Goal: Task Accomplishment & Management: Use online tool/utility

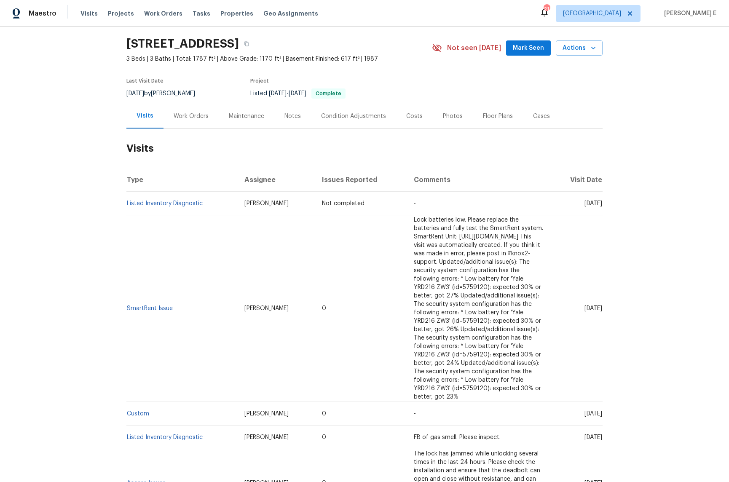
scroll to position [20, 0]
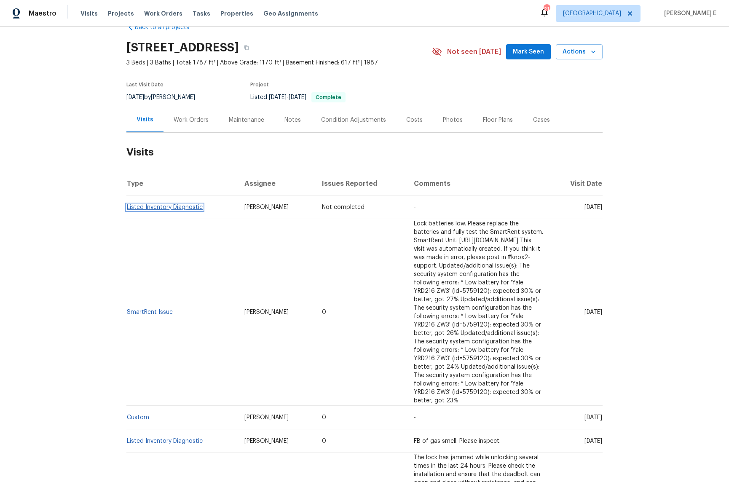
click at [192, 205] on link "Listed Inventory Diagnostic" at bounding box center [165, 208] width 76 height 6
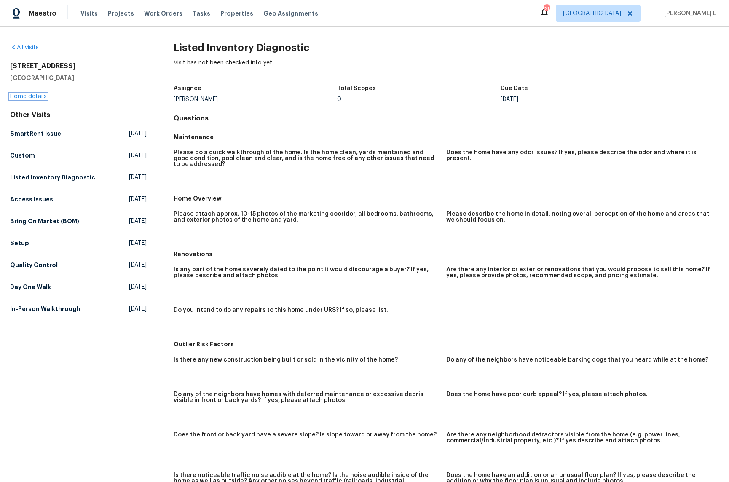
click at [24, 94] on link "Home details" at bounding box center [28, 97] width 37 height 6
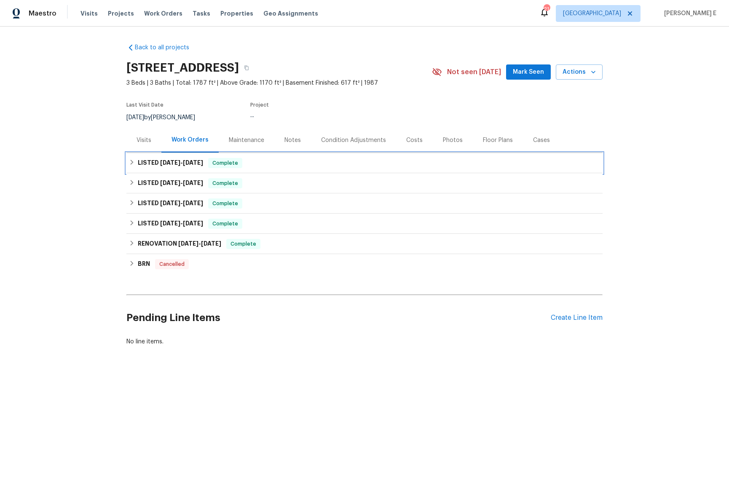
click at [176, 166] on h6 "LISTED 5/23/25 - 6/4/25" at bounding box center [170, 163] width 65 height 10
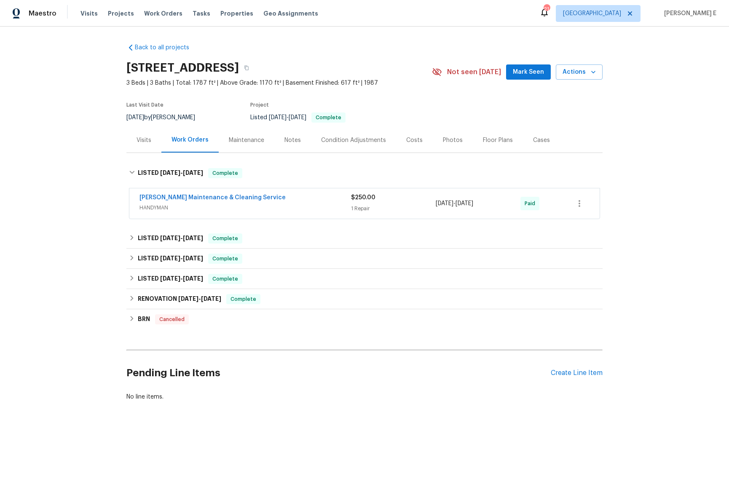
click at [296, 212] on span "HANDYMAN" at bounding box center [246, 208] width 212 height 8
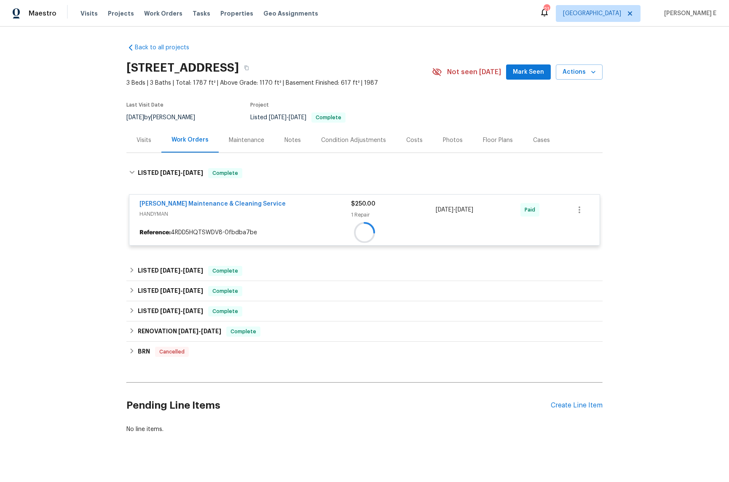
scroll to position [3, 0]
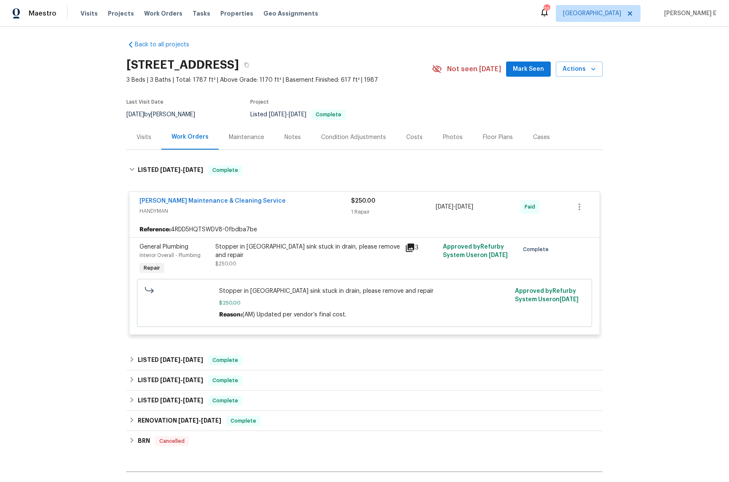
click at [291, 202] on div "Baker's Maintenance & Cleaning Service" at bounding box center [246, 202] width 212 height 10
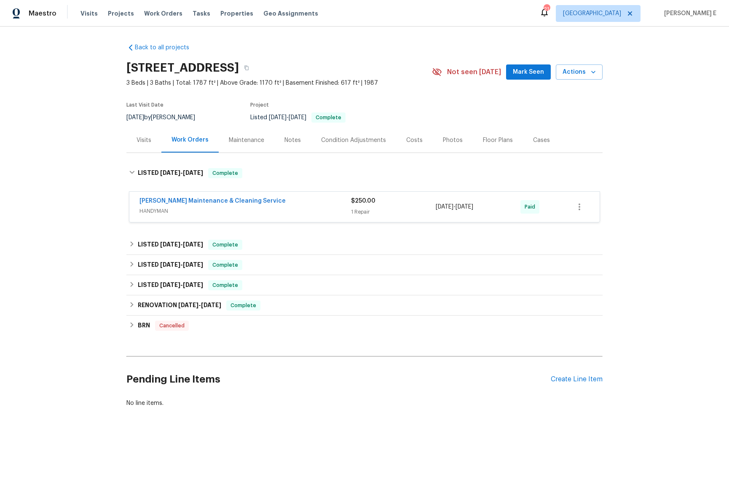
scroll to position [0, 0]
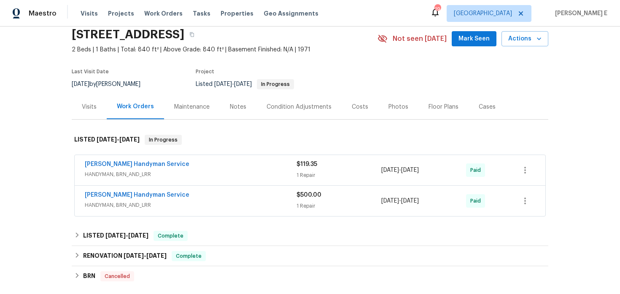
scroll to position [220, 0]
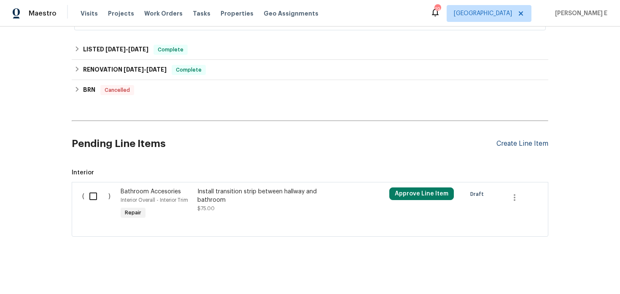
click at [524, 145] on div "Create Line Item" at bounding box center [522, 144] width 52 height 8
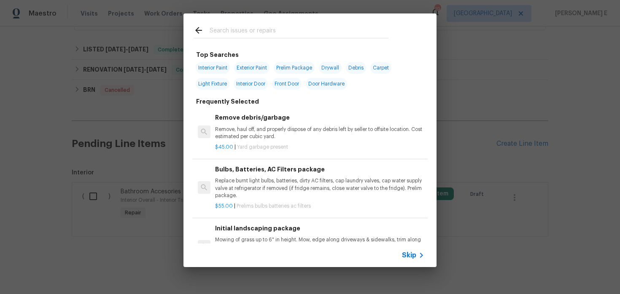
click at [407, 263] on div "Skip" at bounding box center [309, 256] width 253 height 24
click at [413, 259] on span "Skip" at bounding box center [409, 255] width 14 height 8
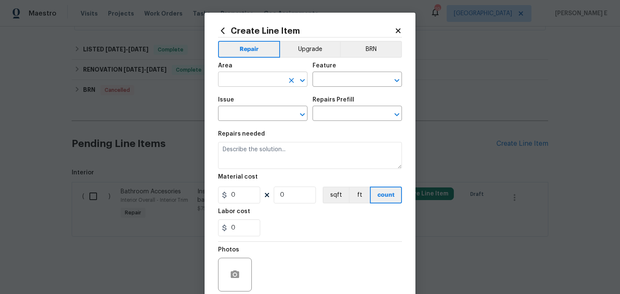
click at [263, 82] on input "text" at bounding box center [251, 80] width 66 height 13
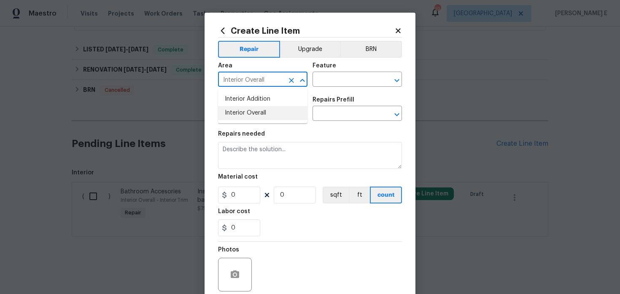
type input "Interior Overall"
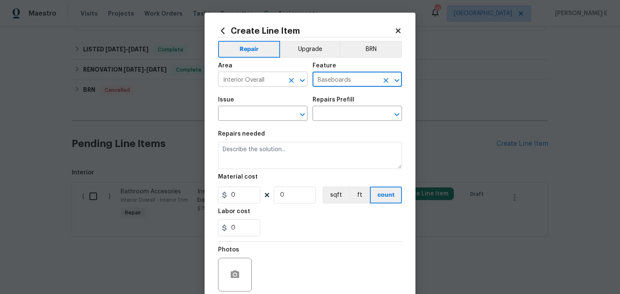
type input "Baseboards"
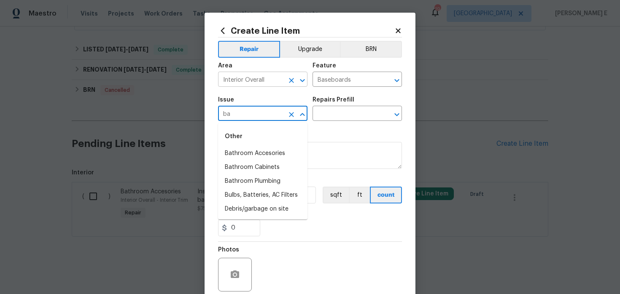
type input "b"
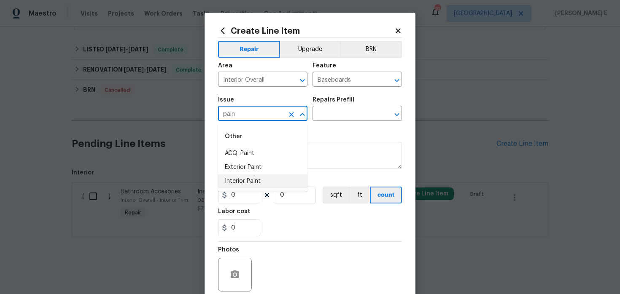
click at [245, 177] on li "Interior Paint" at bounding box center [262, 182] width 89 height 14
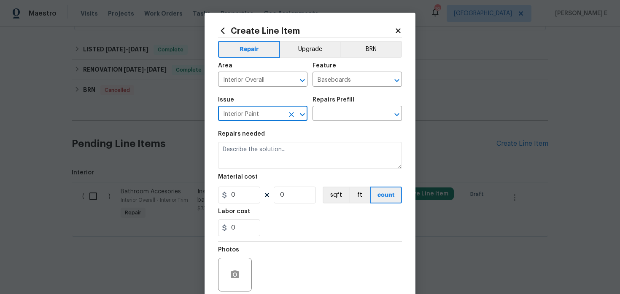
type input "Interior Paint"
click at [336, 105] on div "Repairs Prefill" at bounding box center [356, 102] width 89 height 11
click at [332, 114] on input "text" at bounding box center [345, 114] width 66 height 13
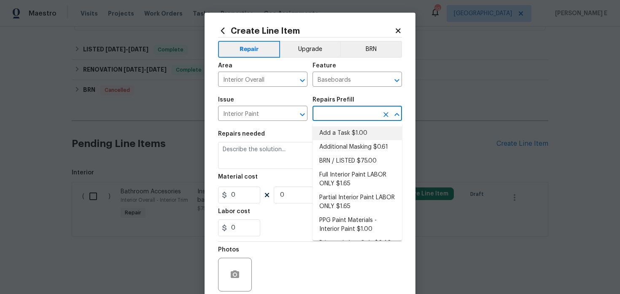
click at [332, 135] on li "Add a Task $1.00" at bounding box center [356, 133] width 89 height 14
type input "Overall Paint"
type input "Add a Task $1.00"
type textarea "HPM to detail"
type input "1"
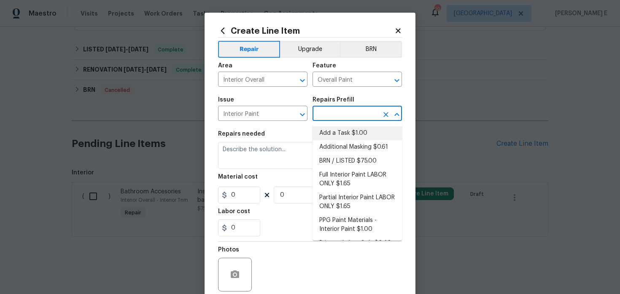
type input "1"
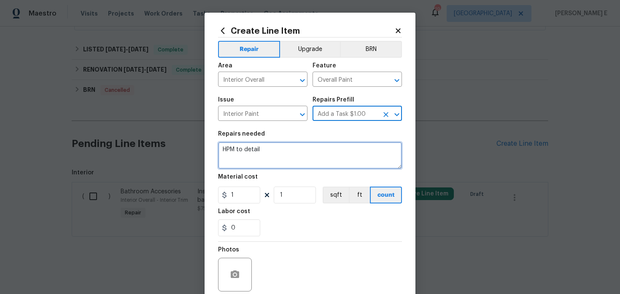
click at [284, 160] on textarea "HPM to detail" at bounding box center [310, 155] width 184 height 27
paste textarea "Remove and Install new Baseboars in Primary bathroom/ Kitchen / Paint interior …"
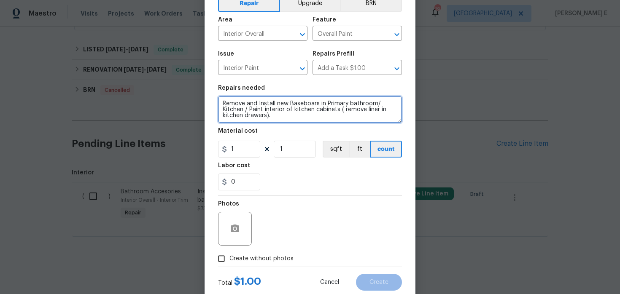
scroll to position [55, 0]
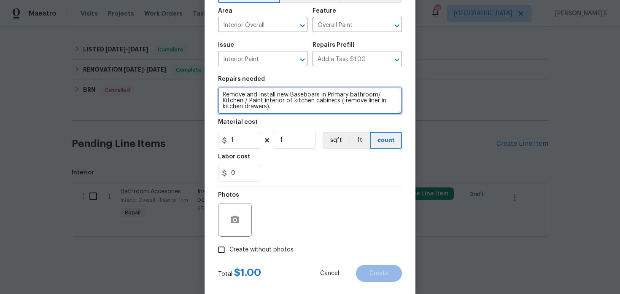
type textarea "Remove and Install new Baseboars in Primary bathroom/ Kitchen / Paint interior …"
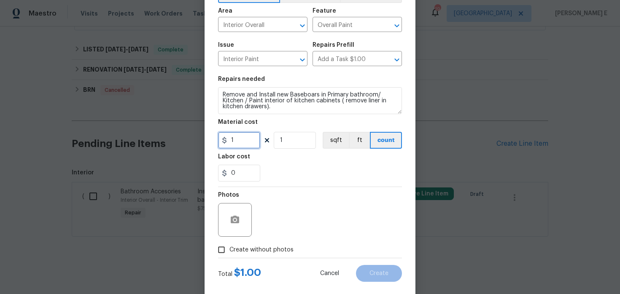
drag, startPoint x: 237, startPoint y: 142, endPoint x: 222, endPoint y: 142, distance: 15.6
click at [222, 142] on div "1" at bounding box center [239, 140] width 42 height 17
type input "75"
click at [233, 224] on icon "button" at bounding box center [235, 220] width 10 height 10
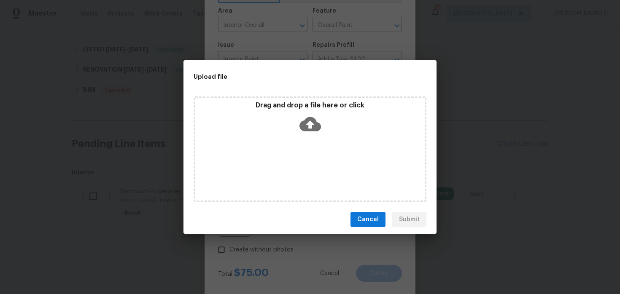
click at [317, 121] on icon at bounding box center [310, 124] width 22 height 22
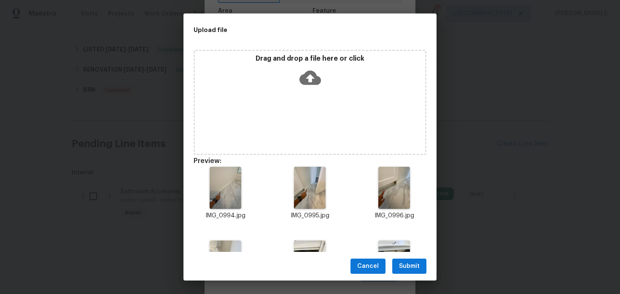
click at [405, 264] on span "Submit" at bounding box center [409, 266] width 21 height 11
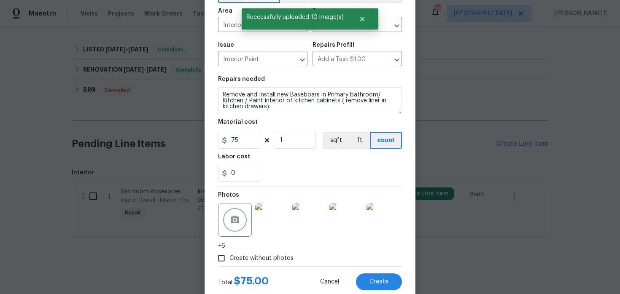
scroll to position [78, 0]
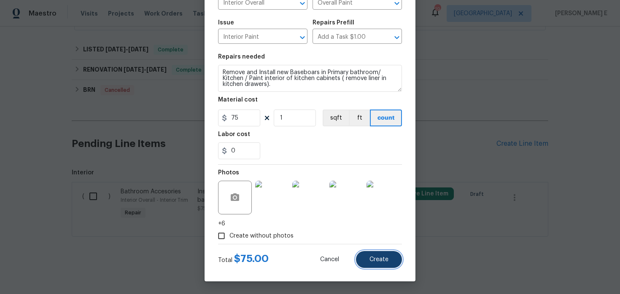
click at [381, 264] on button "Create" at bounding box center [379, 259] width 46 height 17
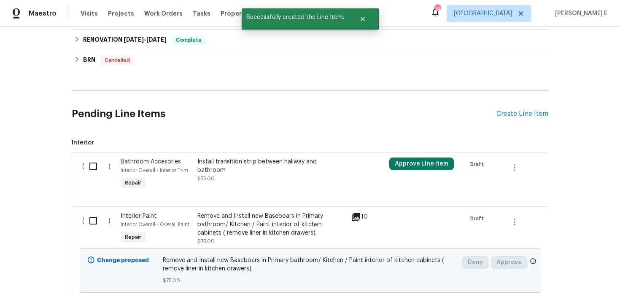
scroll to position [314, 0]
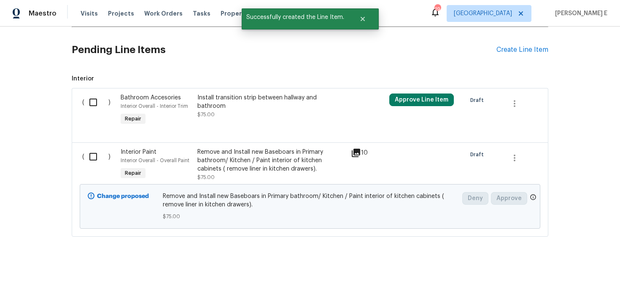
click at [104, 160] on input "checkbox" at bounding box center [96, 157] width 24 height 18
checkbox input "true"
click at [579, 280] on button "Create Work Order" at bounding box center [572, 274] width 70 height 16
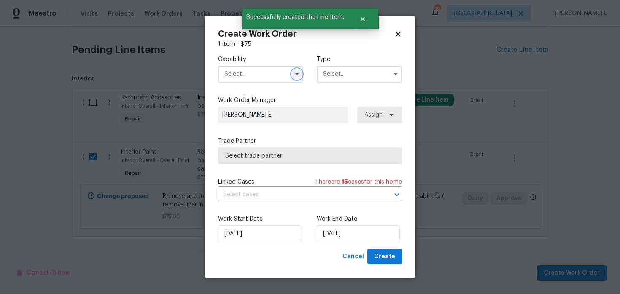
click at [297, 74] on icon "button" at bounding box center [296, 74] width 3 height 2
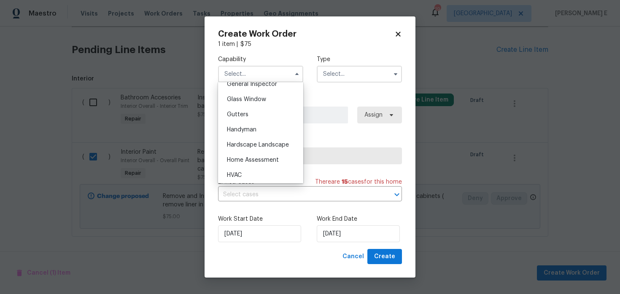
scroll to position [444, 0]
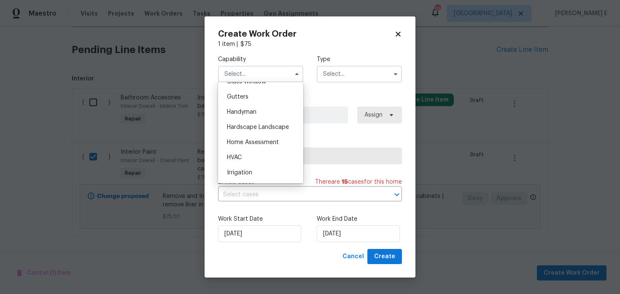
click at [281, 113] on div "Handyman" at bounding box center [260, 112] width 81 height 15
type input "Handyman"
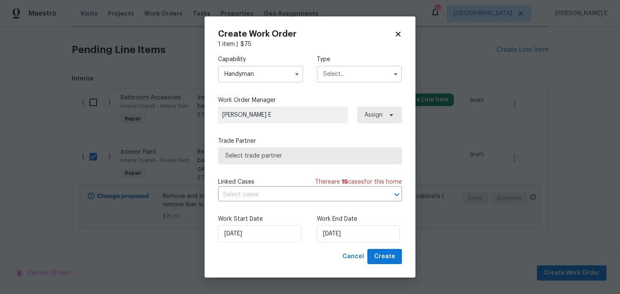
click at [337, 77] on input "text" at bounding box center [359, 74] width 85 height 17
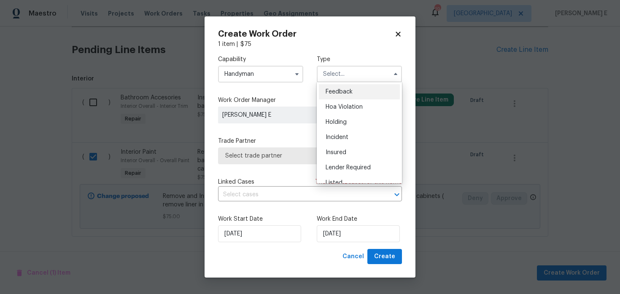
click at [334, 89] on span "Feedback" at bounding box center [339, 92] width 27 height 6
type input "Feedback"
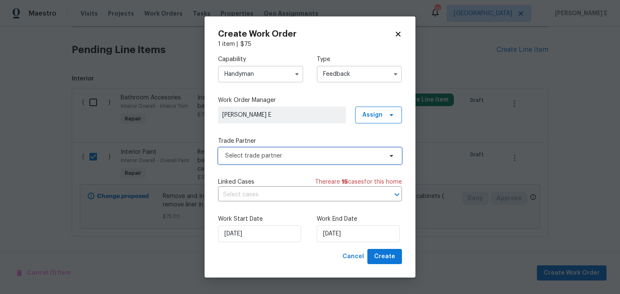
click at [242, 163] on span "Select trade partner" at bounding box center [310, 156] width 184 height 17
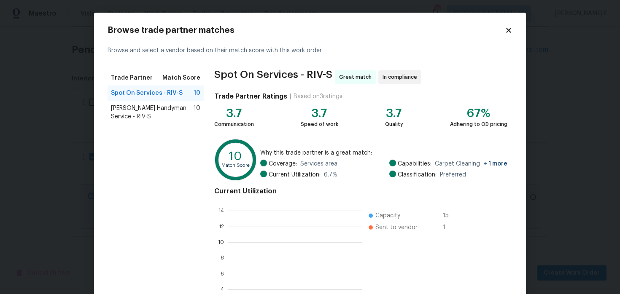
scroll to position [118, 134]
click at [183, 112] on span "Mehle's Handyman Service - RIV-S" at bounding box center [152, 112] width 83 height 17
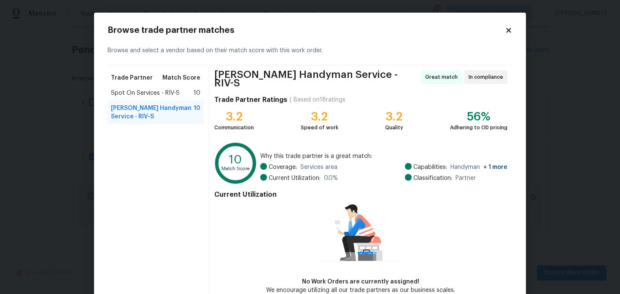
scroll to position [43, 0]
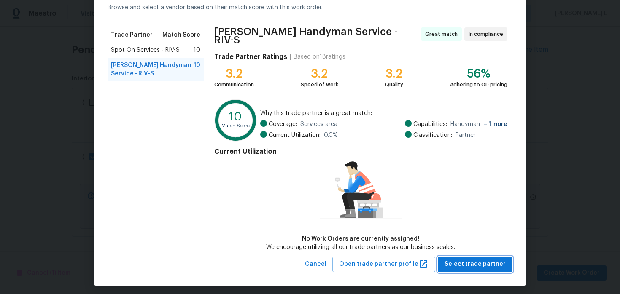
click at [455, 264] on span "Select trade partner" at bounding box center [474, 264] width 61 height 11
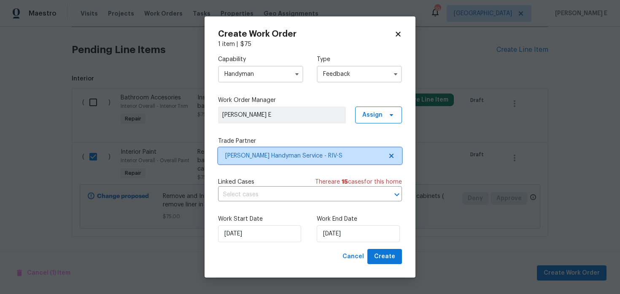
scroll to position [0, 0]
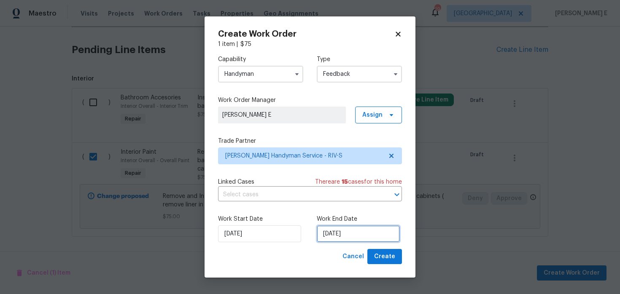
click at [341, 233] on input "19/08/2025" at bounding box center [358, 234] width 83 height 17
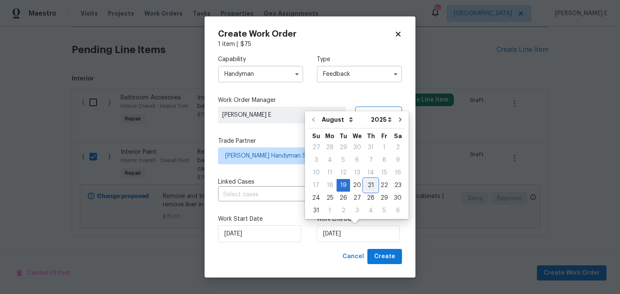
click at [369, 187] on div "21" at bounding box center [370, 186] width 13 height 12
type input "21/08/2025"
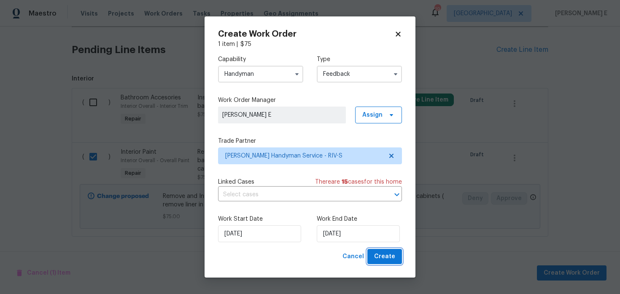
click at [388, 257] on span "Create" at bounding box center [384, 257] width 21 height 11
checkbox input "false"
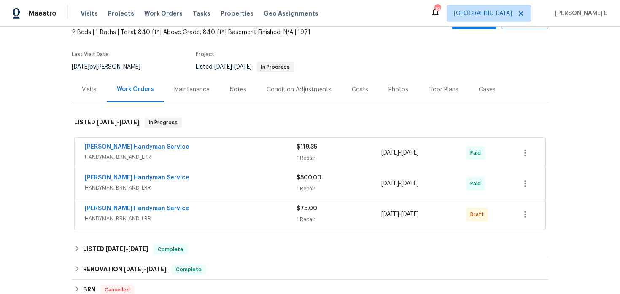
scroll to position [51, 0]
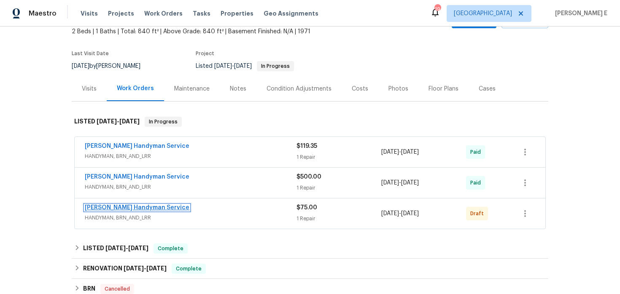
click at [133, 205] on link "Mehle's Handyman Service" at bounding box center [137, 208] width 105 height 6
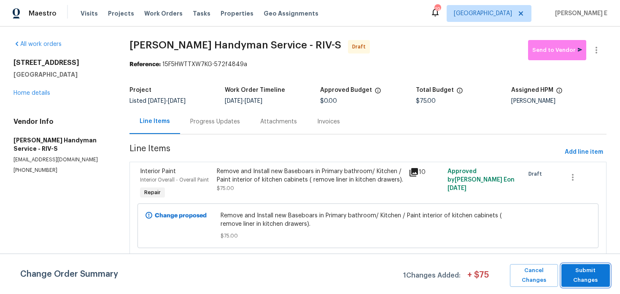
click at [598, 275] on span "Submit Changes" at bounding box center [585, 275] width 40 height 19
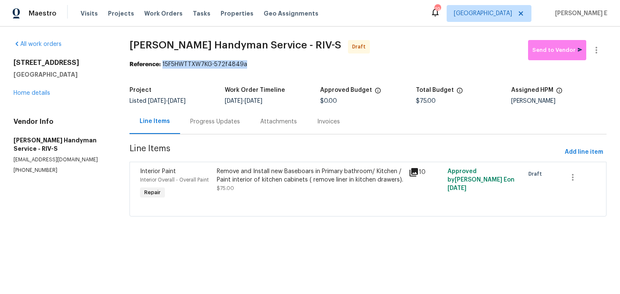
drag, startPoint x: 164, startPoint y: 65, endPoint x: 255, endPoint y: 65, distance: 91.5
click at [255, 65] on div "Reference: 15F5HWTTXW7KG-572f4849a" at bounding box center [367, 64] width 477 height 8
copy div "15F5HWTTXW7KG-572f4849a"
click at [222, 133] on div "Progress Updates" at bounding box center [215, 121] width 70 height 25
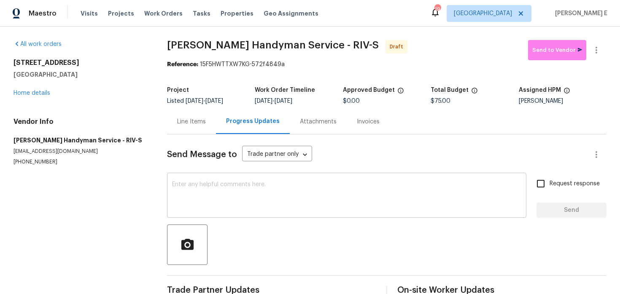
scroll to position [19, 0]
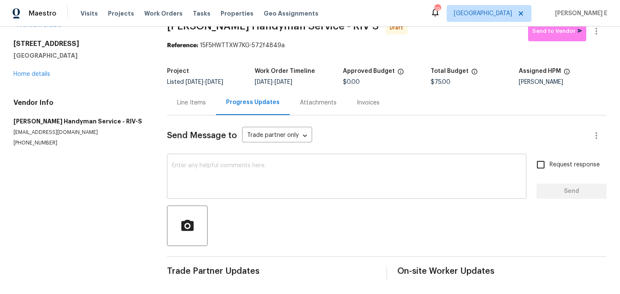
click at [224, 179] on textarea at bounding box center [346, 178] width 349 height 30
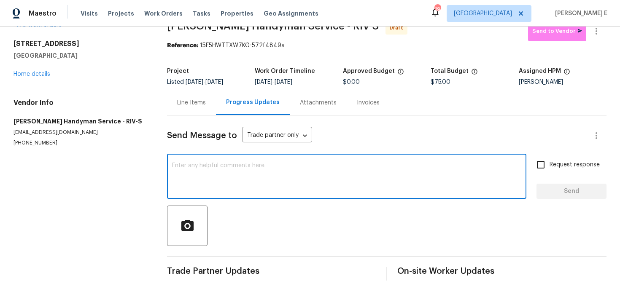
paste textarea "Hi this is Keerthana with Opendoor. I’m confirming you received the WO for the …"
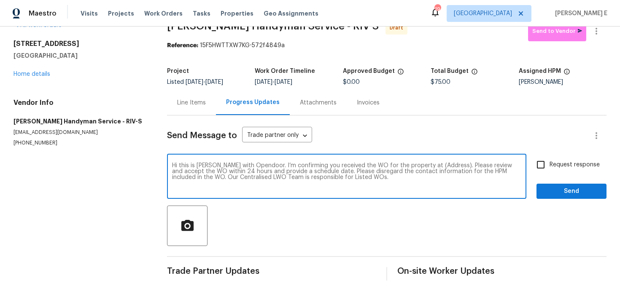
scroll to position [0, 0]
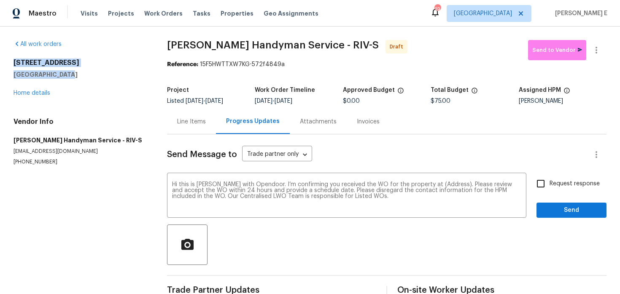
drag, startPoint x: 13, startPoint y: 65, endPoint x: 69, endPoint y: 75, distance: 56.6
click at [69, 74] on div "1307 W 8th St Apt 4 Upland, CA 91786" at bounding box center [79, 69] width 133 height 20
copy div "1307 W 8th St Apt 4 Upland, CA 91786"
click at [442, 183] on textarea "Hi this is Keerthana with Opendoor. I’m confirming you received the WO for the …" at bounding box center [346, 197] width 349 height 30
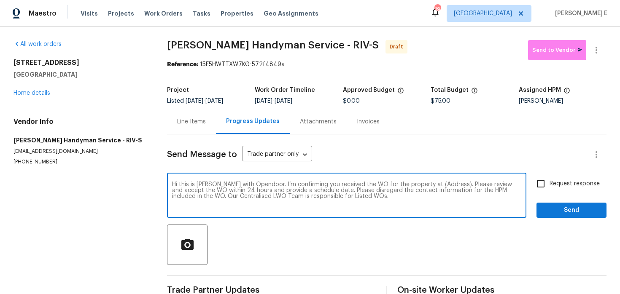
click at [442, 183] on textarea "Hi this is Keerthana with Opendoor. I’m confirming you received the WO for the …" at bounding box center [346, 197] width 349 height 30
paste textarea "1307 W 8th St Apt 4 Upland, CA 91786"
type textarea "Hi this is Keerthana with Opendoor. I’m confirming you received the WO for the …"
click at [556, 186] on span "Request response" at bounding box center [574, 184] width 50 height 9
click at [549, 186] on input "Request response" at bounding box center [541, 184] width 18 height 18
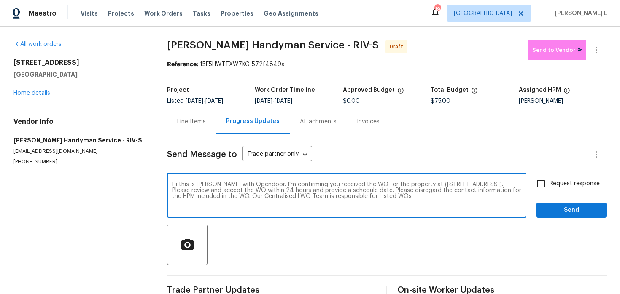
checkbox input "true"
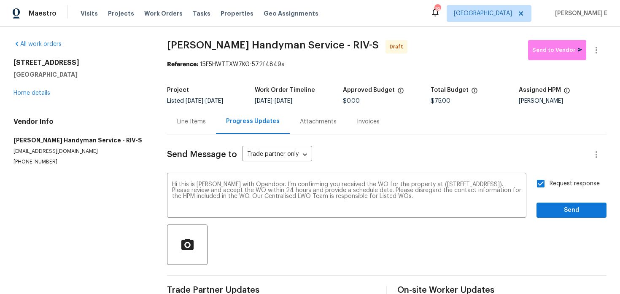
click at [556, 202] on div "Request response Send" at bounding box center [571, 196] width 70 height 43
click at [561, 213] on span "Send" at bounding box center [571, 210] width 57 height 11
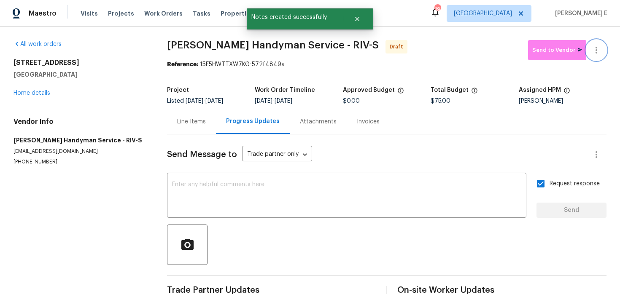
click at [596, 48] on icon "button" at bounding box center [596, 50] width 10 height 10
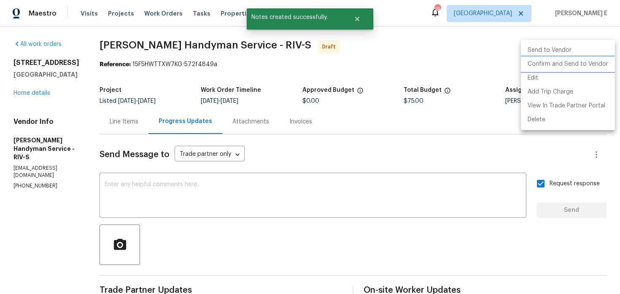
click at [556, 63] on li "Confirm and Send to Vendor" at bounding box center [568, 64] width 94 height 14
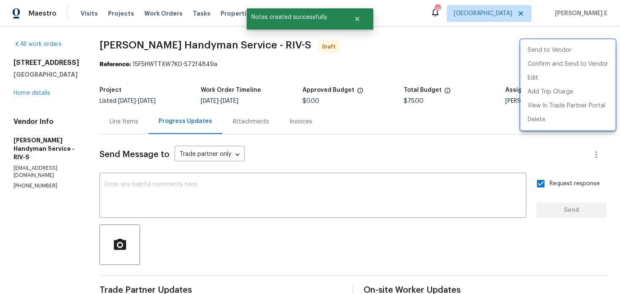
click at [402, 75] on div at bounding box center [310, 147] width 620 height 294
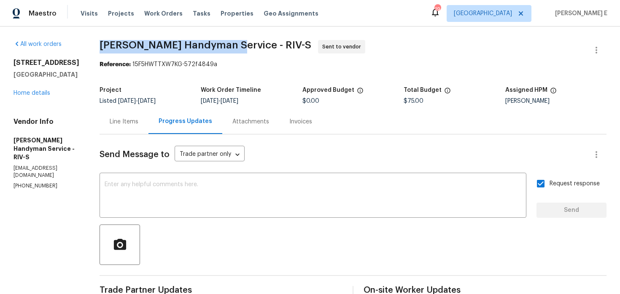
drag, startPoint x: 118, startPoint y: 50, endPoint x: 245, endPoint y: 41, distance: 126.4
click at [245, 41] on span "Mehle's Handyman Service - RIV-S" at bounding box center [206, 45] width 212 height 10
copy span "Mehle's Handyman Service"
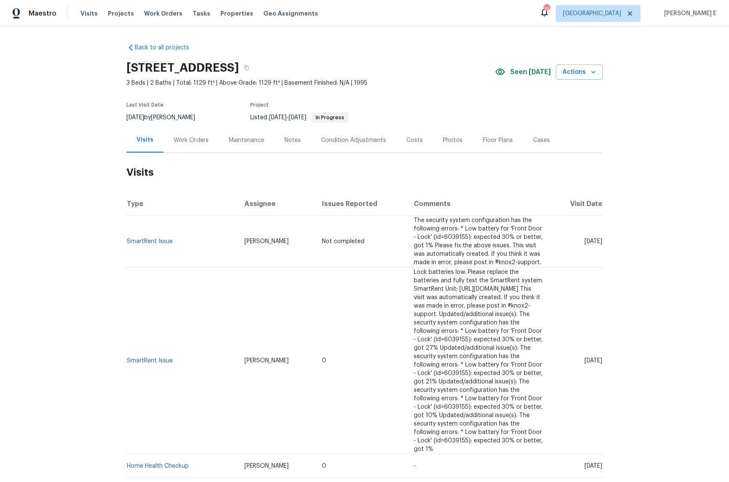
click at [178, 145] on div "Work Orders" at bounding box center [191, 140] width 55 height 25
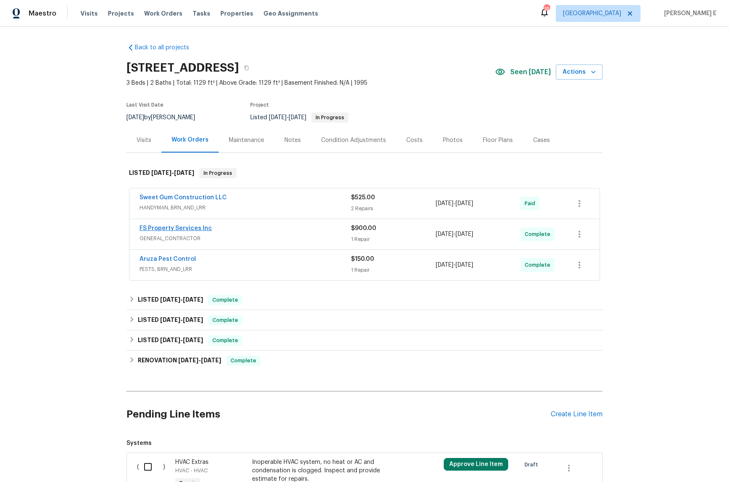
scroll to position [21, 0]
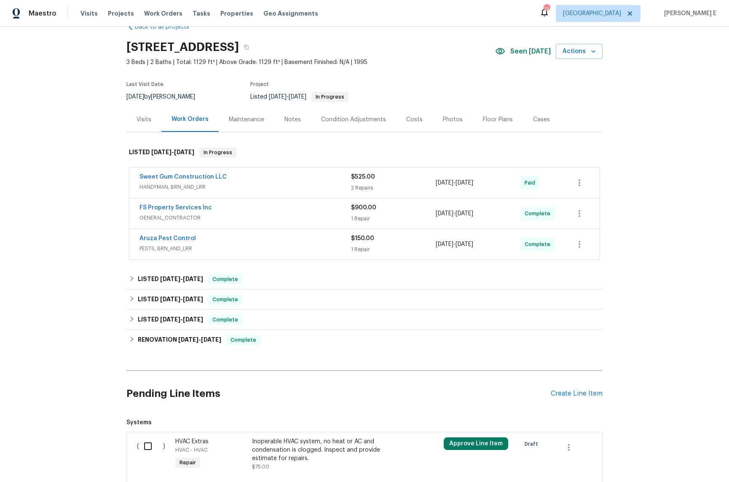
click at [242, 252] on span "PESTS, BRN_AND_LRR" at bounding box center [246, 249] width 212 height 8
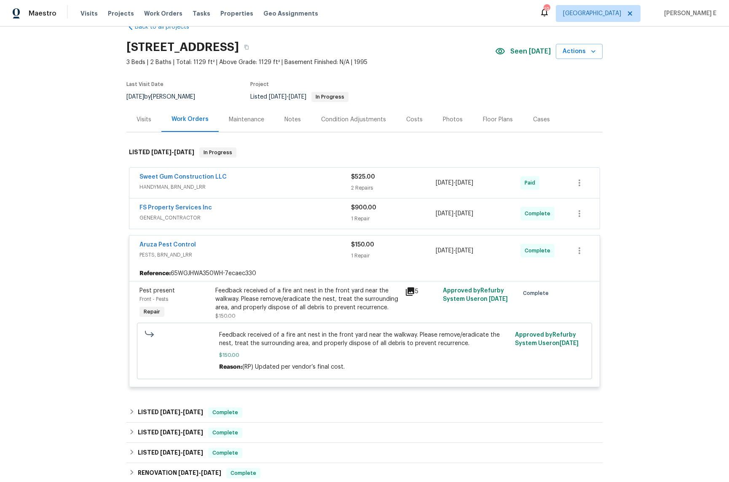
click at [242, 252] on span "PESTS, BRN_AND_LRR" at bounding box center [246, 255] width 212 height 8
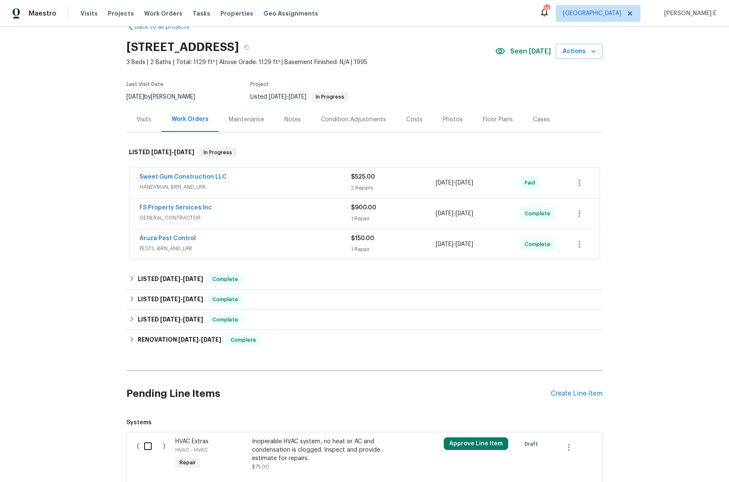
click at [242, 252] on span "PESTS, BRN_AND_LRR" at bounding box center [246, 249] width 212 height 8
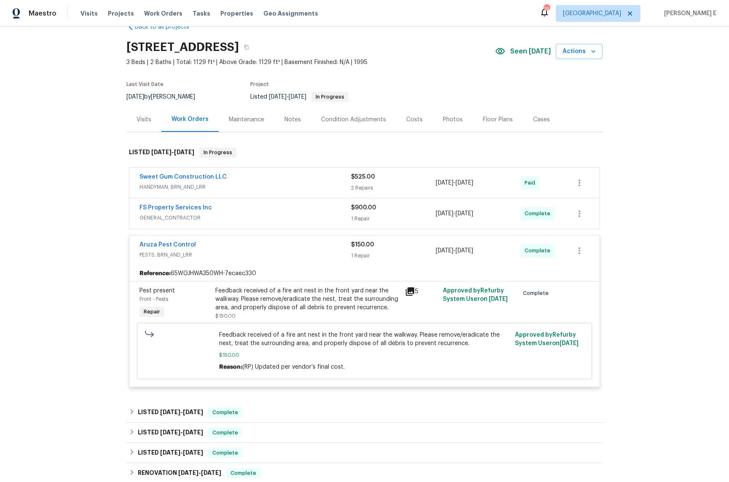
click at [250, 213] on div "FS Property Services Inc" at bounding box center [246, 209] width 212 height 10
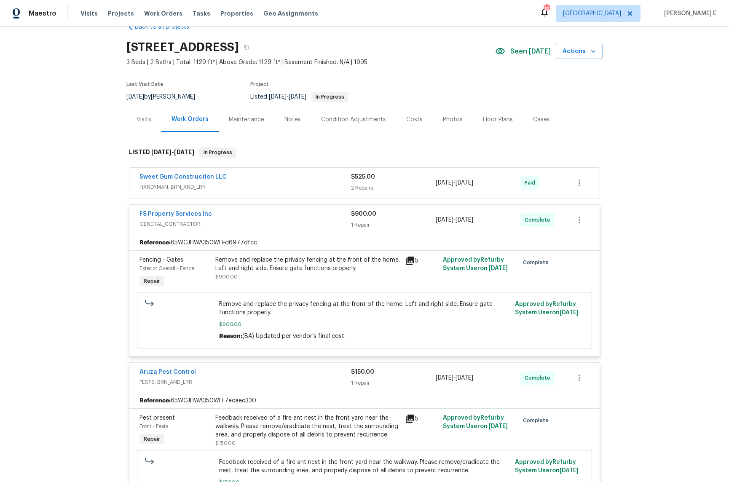
click at [249, 181] on div "Sweet Gum Construction LLC" at bounding box center [246, 178] width 212 height 10
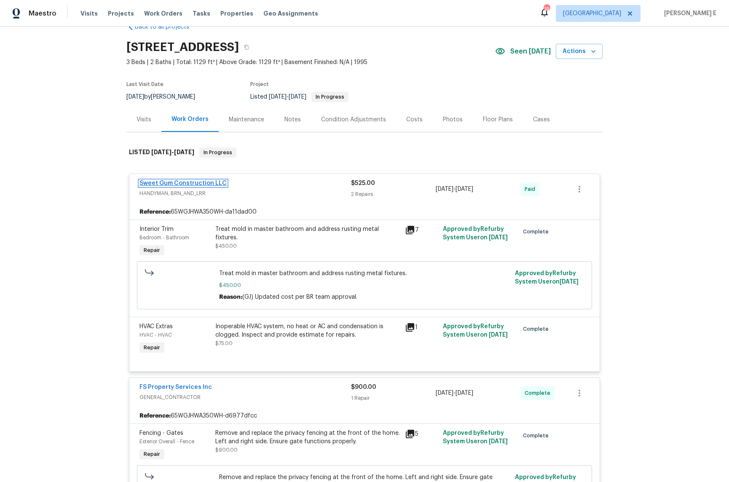
click at [196, 182] on link "Sweet Gum Construction LLC" at bounding box center [183, 183] width 87 height 6
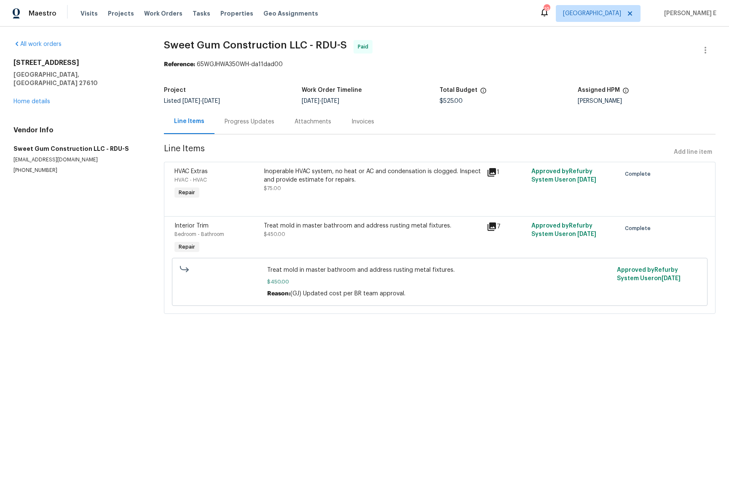
click at [268, 191] on div "Inoperable HVAC system, no heat or AC and condensation is clogged. Inspect and …" at bounding box center [373, 179] width 218 height 25
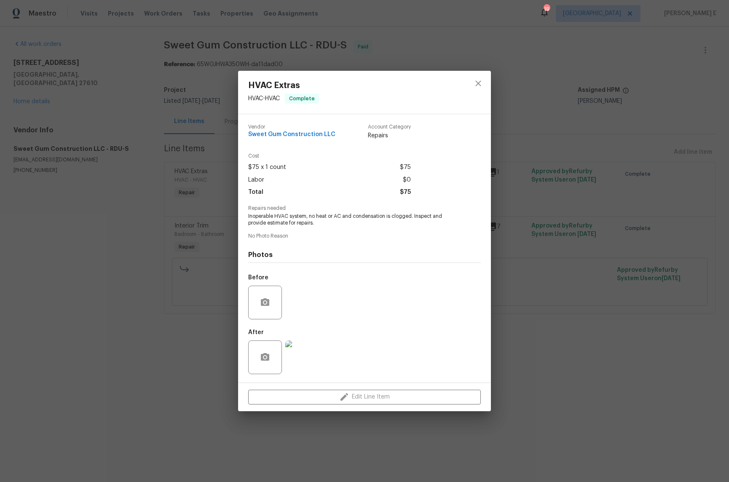
click at [150, 237] on div "HVAC Extras HVAC - HVAC Complete Vendor Sweet Gum Construction LLC Account Cate…" at bounding box center [364, 241] width 729 height 482
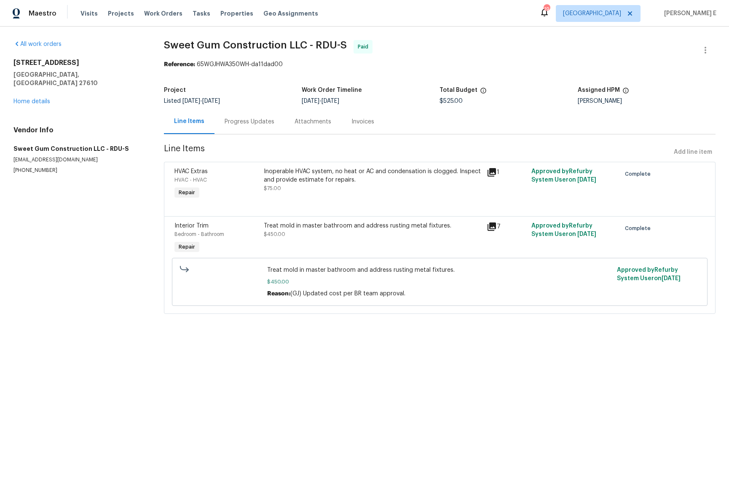
click at [295, 237] on div "Treat mold in master bathroom and address rusting metal fixtures. $450.00" at bounding box center [373, 230] width 218 height 17
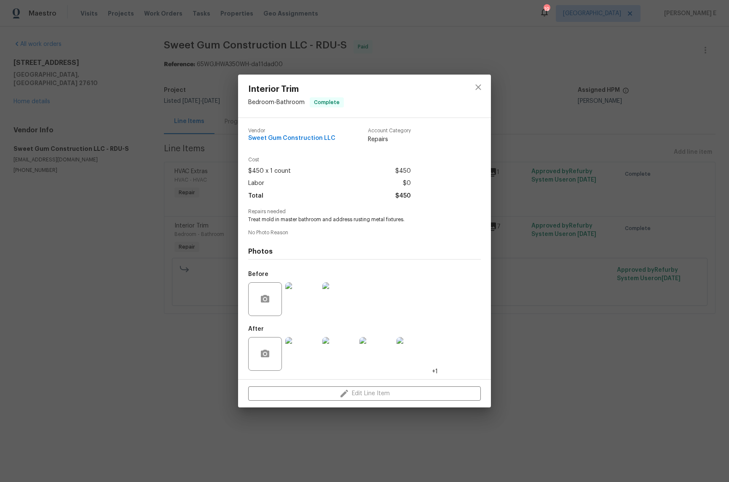
click at [291, 358] on img at bounding box center [302, 354] width 34 height 34
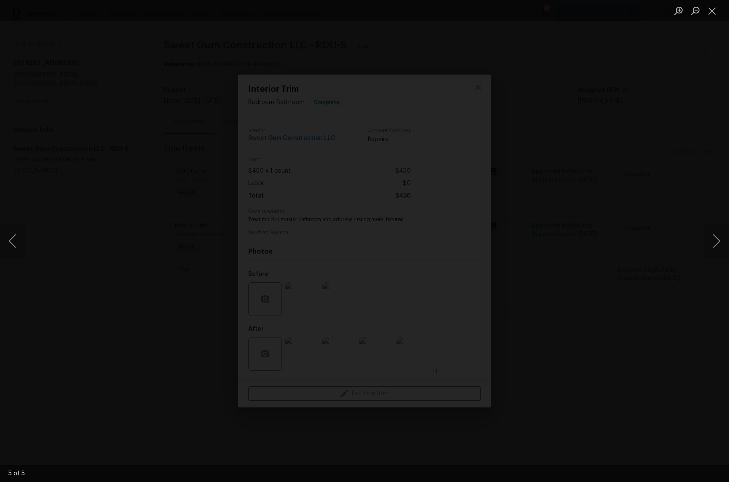
click at [610, 214] on div "Lightbox" at bounding box center [364, 241] width 729 height 482
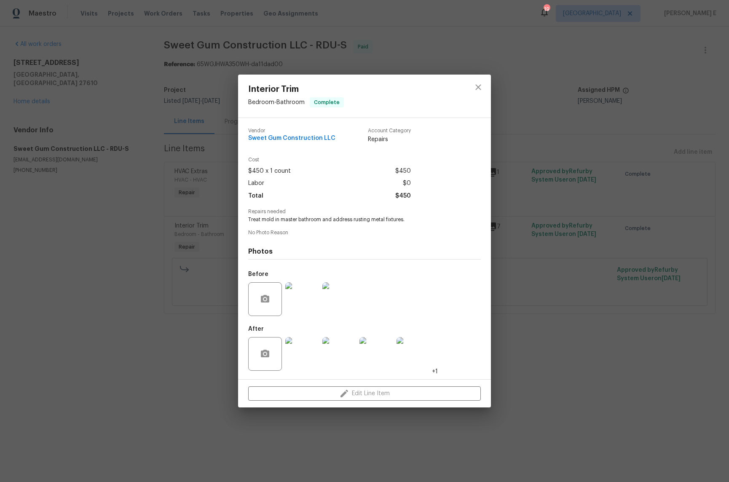
click at [610, 214] on div "Interior Trim Bedroom - Bathroom Complete Vendor Sweet Gum Construction LLC Acc…" at bounding box center [364, 241] width 729 height 482
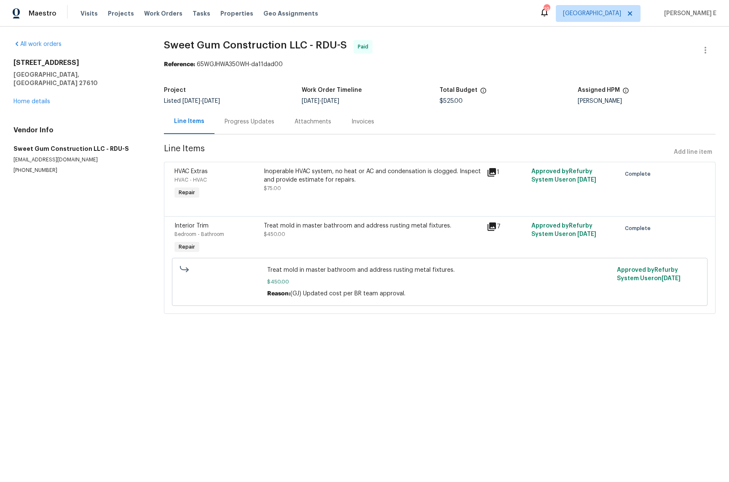
click at [266, 125] on div "Progress Updates" at bounding box center [250, 122] width 50 height 8
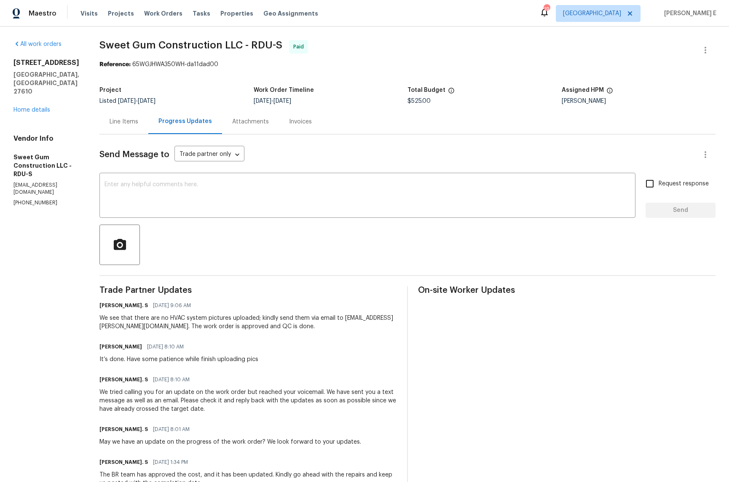
click at [138, 121] on div "Line Items" at bounding box center [124, 122] width 29 height 8
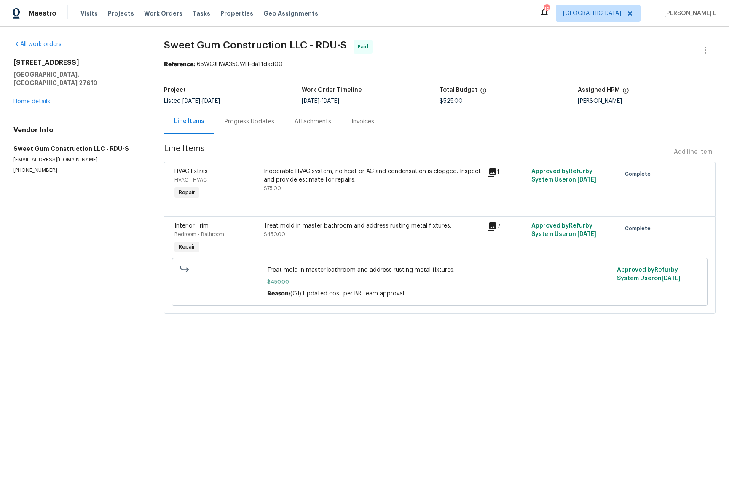
click at [265, 231] on div "Treat mold in master bathroom and address rusting metal fixtures. $450.00" at bounding box center [373, 230] width 218 height 17
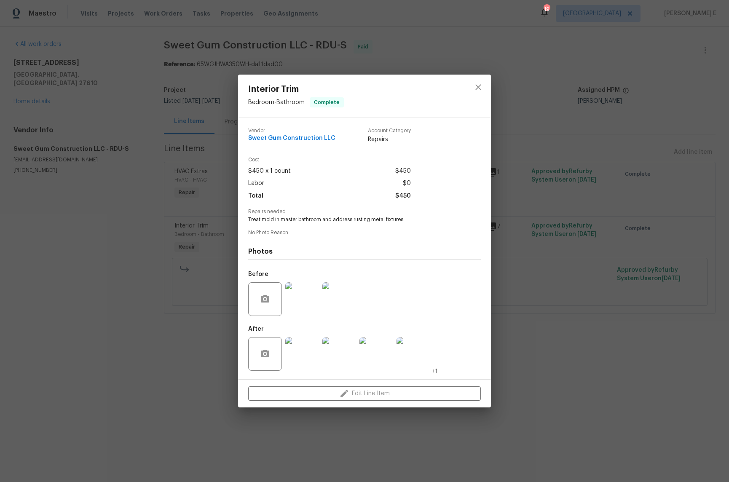
click at [307, 350] on img at bounding box center [302, 354] width 34 height 34
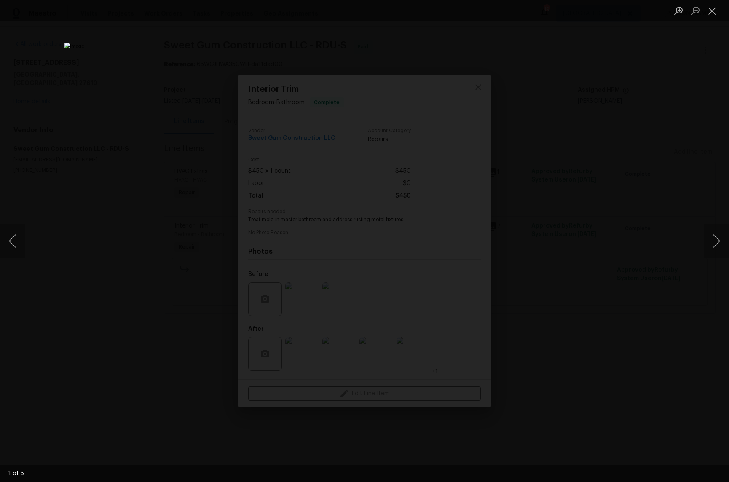
click at [365, 283] on img "Lightbox" at bounding box center [365, 241] width 601 height 397
click at [639, 214] on div "Lightbox" at bounding box center [364, 241] width 729 height 482
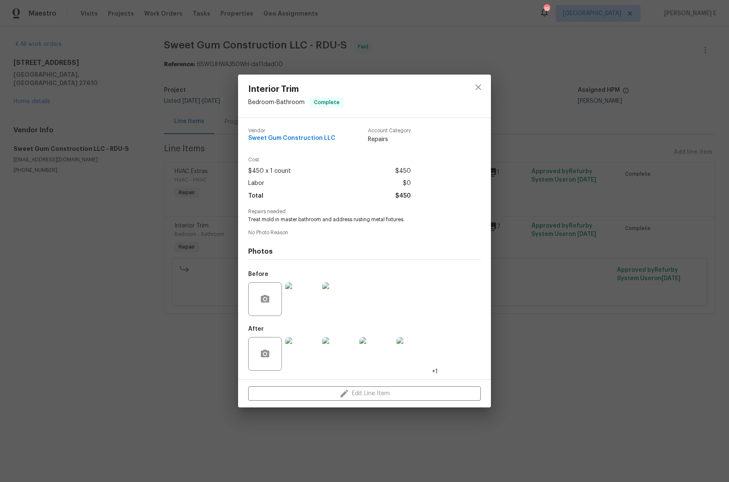
click at [639, 214] on div "Interior Trim Bedroom - Bathroom Complete Vendor Sweet Gum Construction LLC Acc…" at bounding box center [364, 241] width 729 height 482
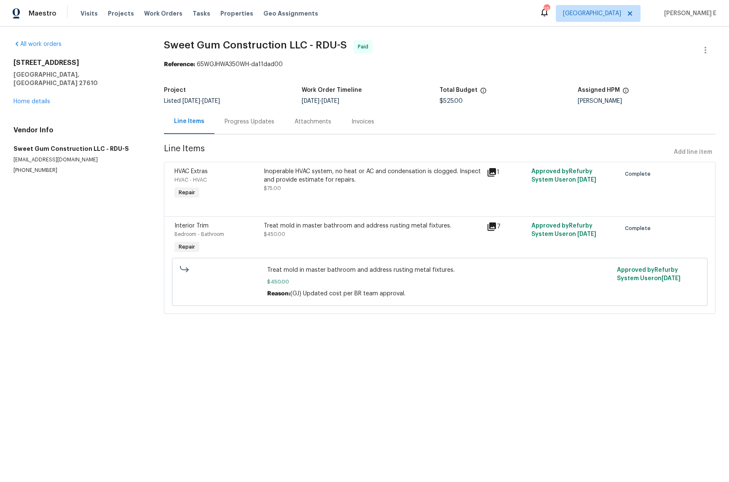
click at [267, 129] on div "Progress Updates" at bounding box center [250, 121] width 70 height 25
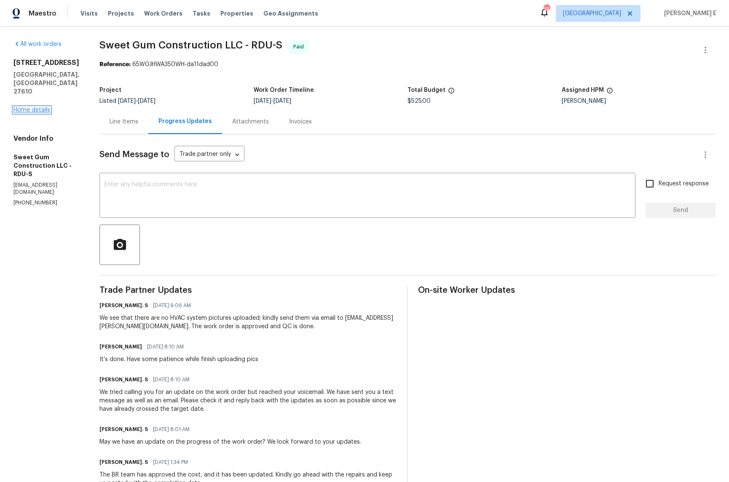
click at [44, 107] on link "Home details" at bounding box center [31, 110] width 37 height 6
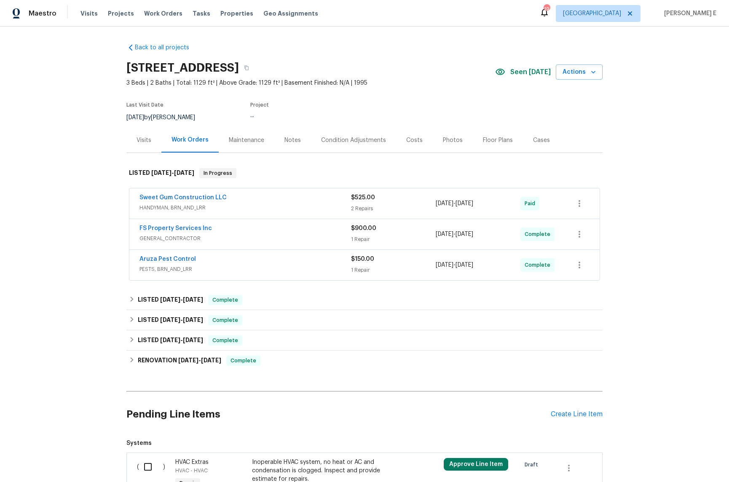
click at [145, 147] on div "Visits" at bounding box center [143, 140] width 35 height 25
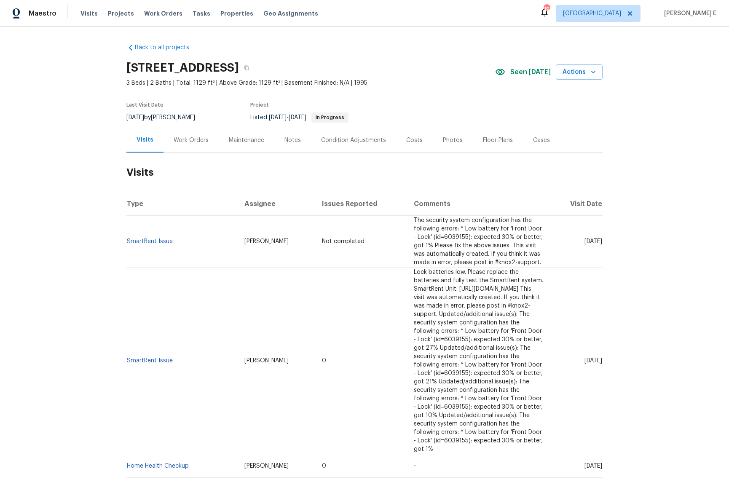
click at [191, 143] on div "Work Orders" at bounding box center [191, 140] width 35 height 8
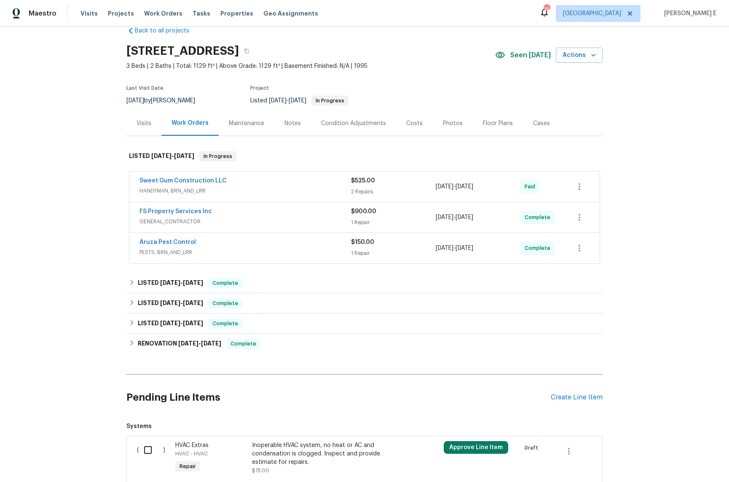
scroll to position [32, 0]
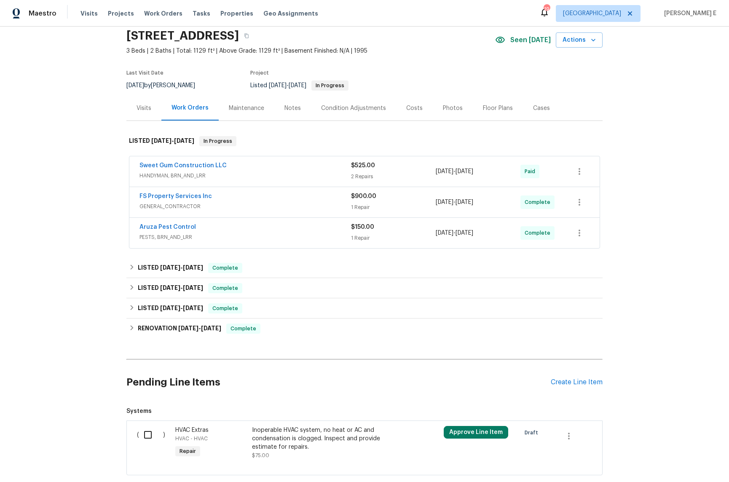
click at [252, 177] on span "HANDYMAN, BRN_AND_LRR" at bounding box center [246, 176] width 212 height 8
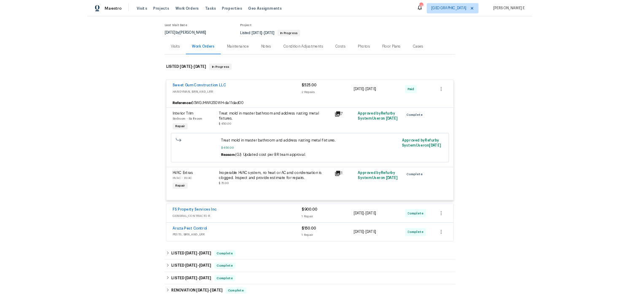
scroll to position [73, 0]
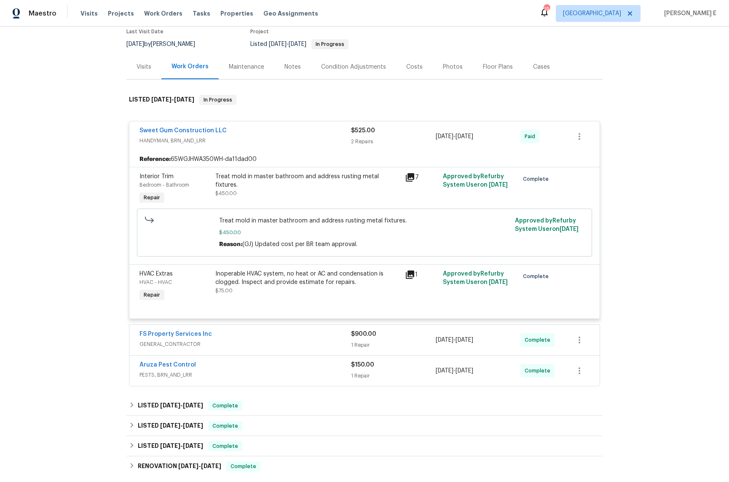
click at [290, 145] on div "Sweet Gum Construction LLC HANDYMAN, BRN_AND_LRR" at bounding box center [246, 136] width 212 height 20
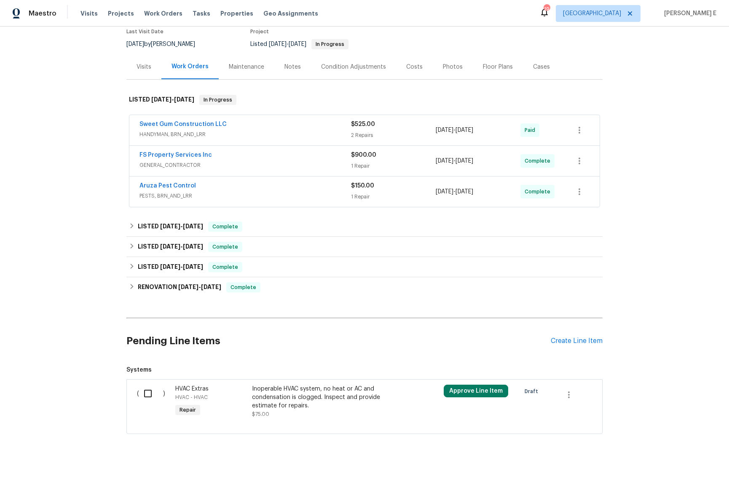
click at [264, 127] on div "Sweet Gum Construction LLC" at bounding box center [246, 125] width 212 height 10
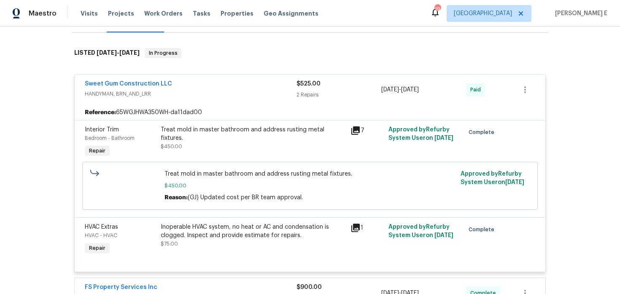
scroll to position [121, 0]
click at [355, 130] on icon at bounding box center [355, 130] width 10 height 10
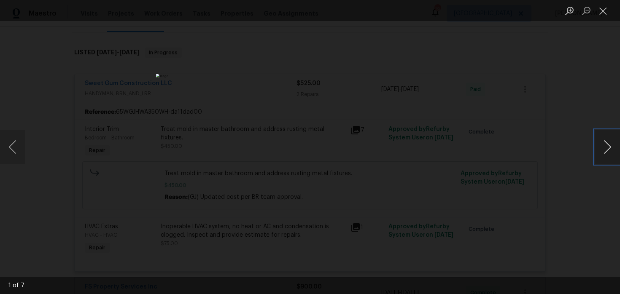
click at [603, 153] on button "Next image" at bounding box center [607, 147] width 25 height 34
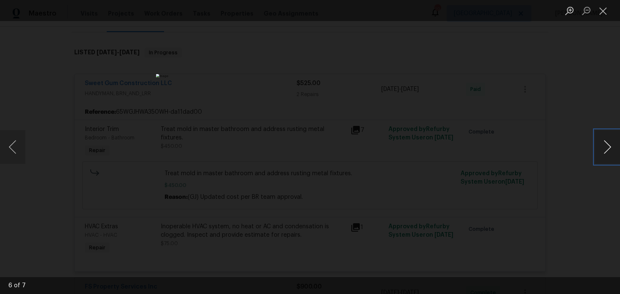
click at [603, 153] on button "Next image" at bounding box center [607, 147] width 25 height 34
click at [15, 142] on button "Previous image" at bounding box center [12, 147] width 25 height 34
click at [600, 13] on button "Close lightbox" at bounding box center [603, 10] width 17 height 15
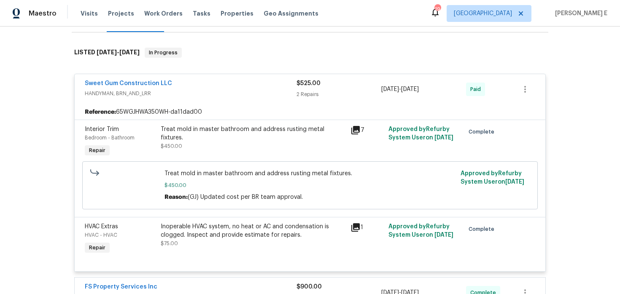
click at [354, 129] on icon at bounding box center [355, 130] width 8 height 8
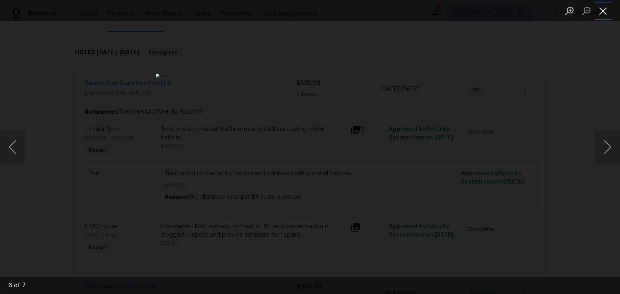
click at [601, 11] on button "Close lightbox" at bounding box center [603, 10] width 17 height 15
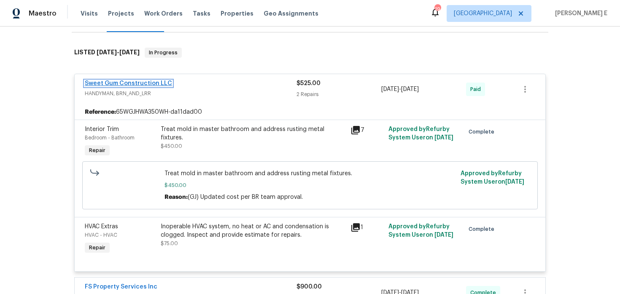
click at [162, 82] on link "Sweet Gum Construction LLC" at bounding box center [128, 84] width 87 height 6
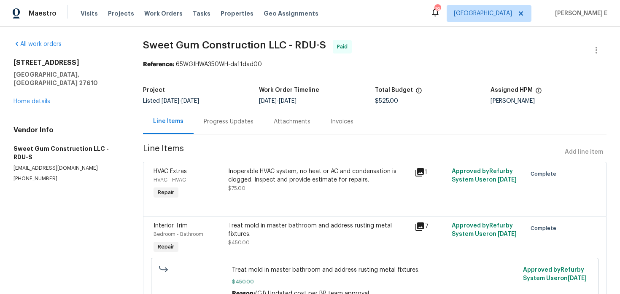
scroll to position [44, 0]
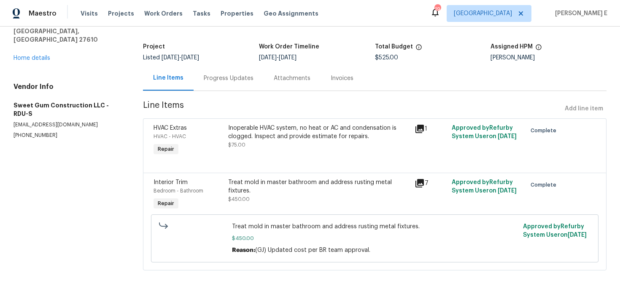
click at [288, 189] on div "Treat mold in master bathroom and address rusting metal fixtures." at bounding box center [318, 186] width 181 height 17
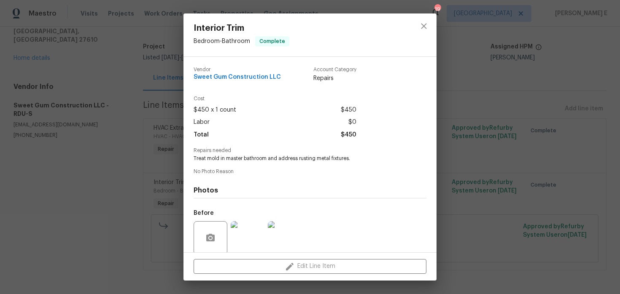
scroll to position [65, 0]
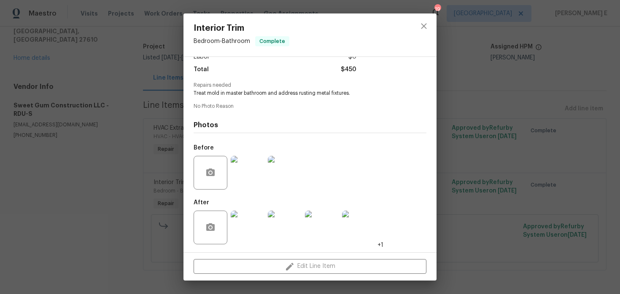
click at [245, 173] on img at bounding box center [248, 173] width 34 height 34
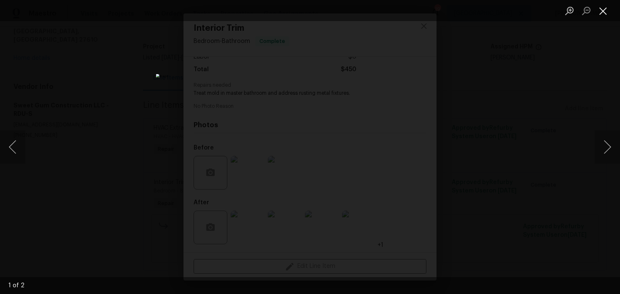
click at [603, 11] on button "Close lightbox" at bounding box center [603, 10] width 17 height 15
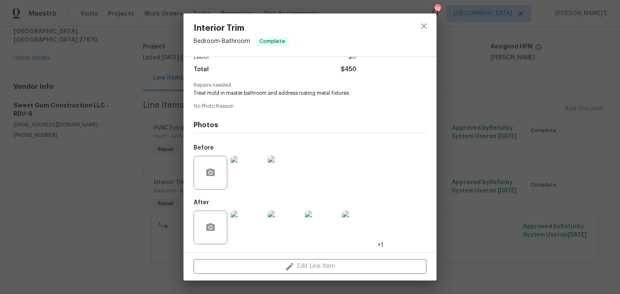
click at [250, 231] on img at bounding box center [248, 228] width 34 height 34
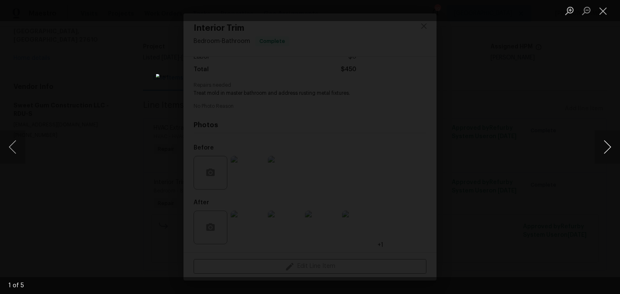
click at [605, 150] on button "Next image" at bounding box center [607, 147] width 25 height 34
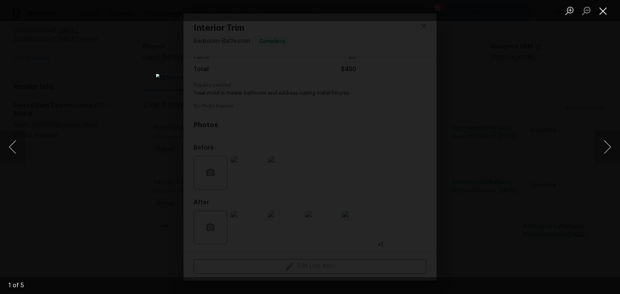
click at [602, 8] on button "Close lightbox" at bounding box center [603, 10] width 17 height 15
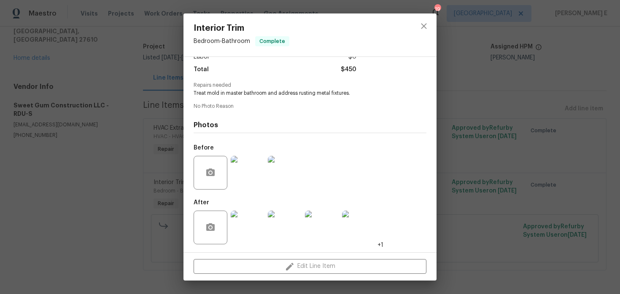
click at [244, 180] on img at bounding box center [248, 173] width 34 height 34
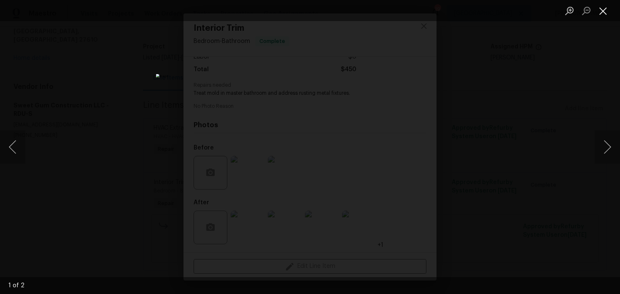
click at [598, 13] on button "Close lightbox" at bounding box center [603, 10] width 17 height 15
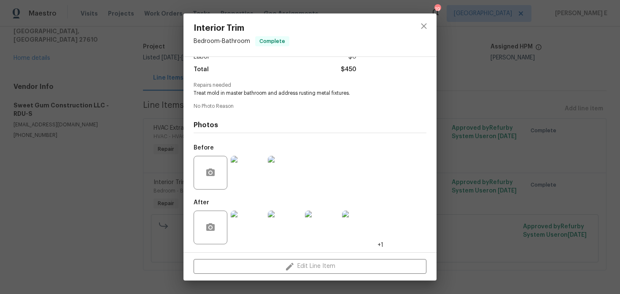
click at [486, 114] on div "Interior Trim Bedroom - Bathroom Complete Vendor Sweet Gum Construction LLC Acc…" at bounding box center [310, 147] width 620 height 294
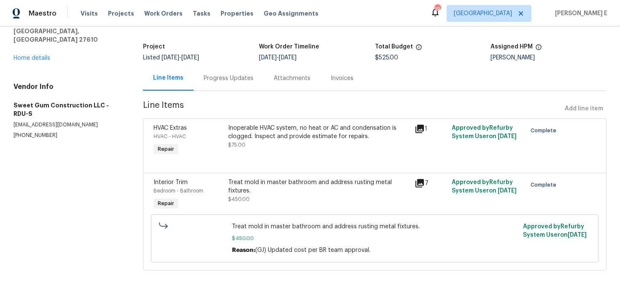
click at [232, 86] on div "Progress Updates" at bounding box center [229, 78] width 70 height 25
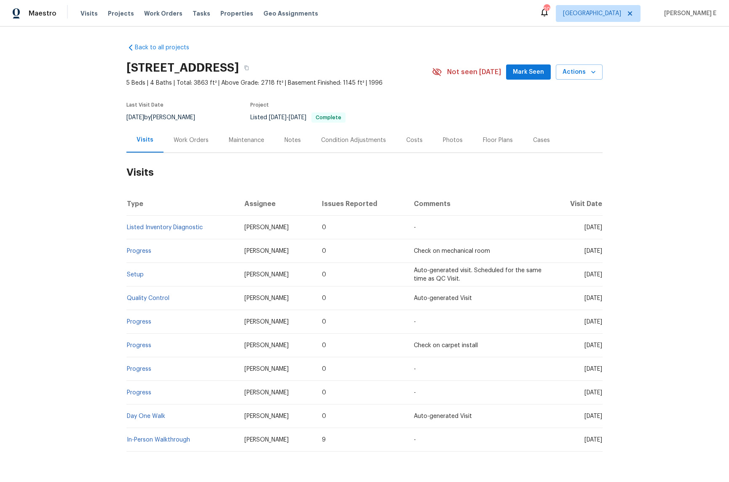
click at [199, 151] on div "Work Orders" at bounding box center [191, 140] width 55 height 25
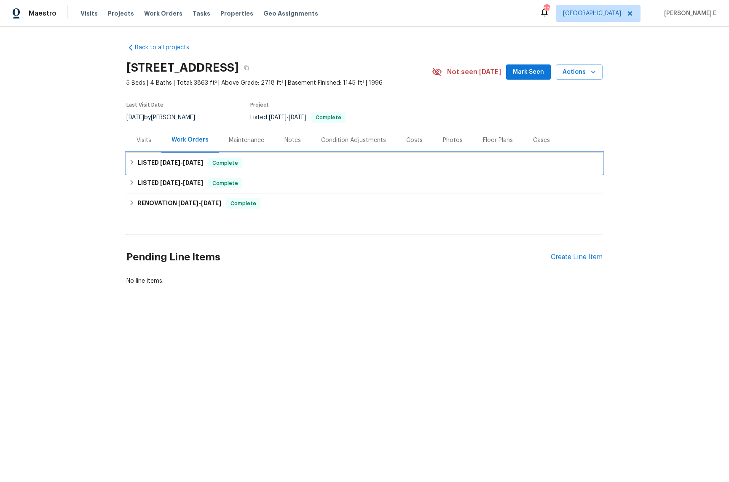
click at [179, 161] on span "8/12/25" at bounding box center [170, 163] width 20 height 6
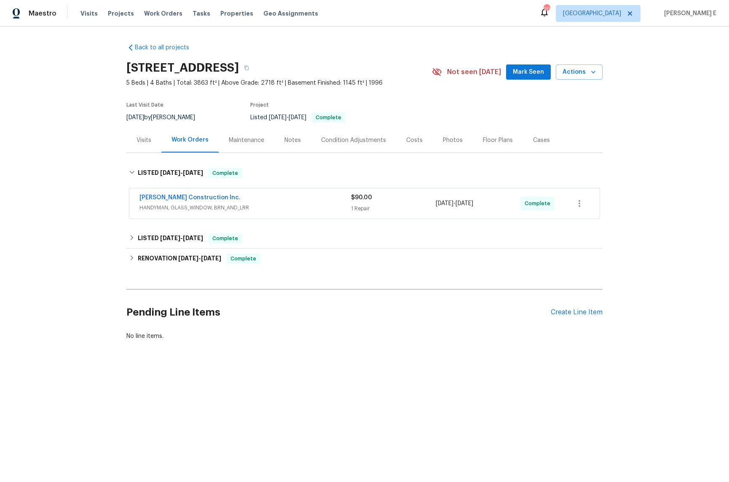
click at [249, 195] on div "Hanson Construction Inc." at bounding box center [246, 199] width 212 height 10
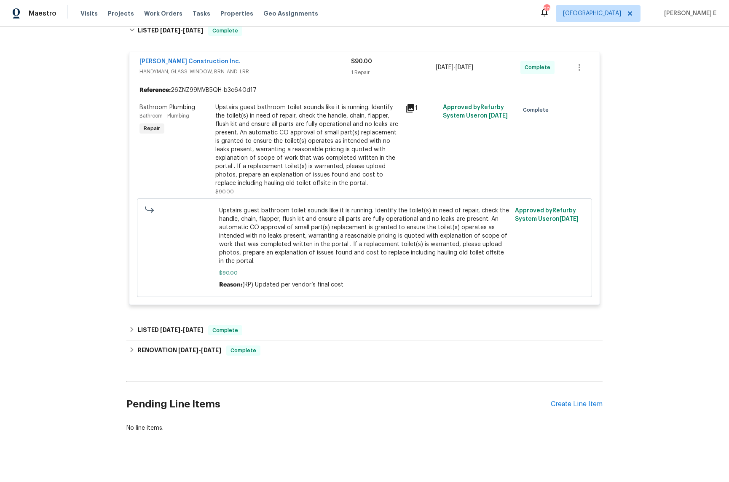
scroll to position [151, 0]
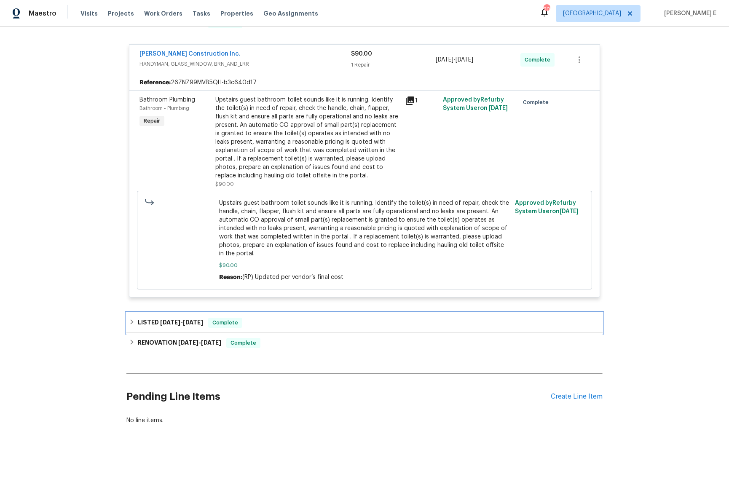
click at [188, 322] on span "7/28/25" at bounding box center [193, 323] width 20 height 6
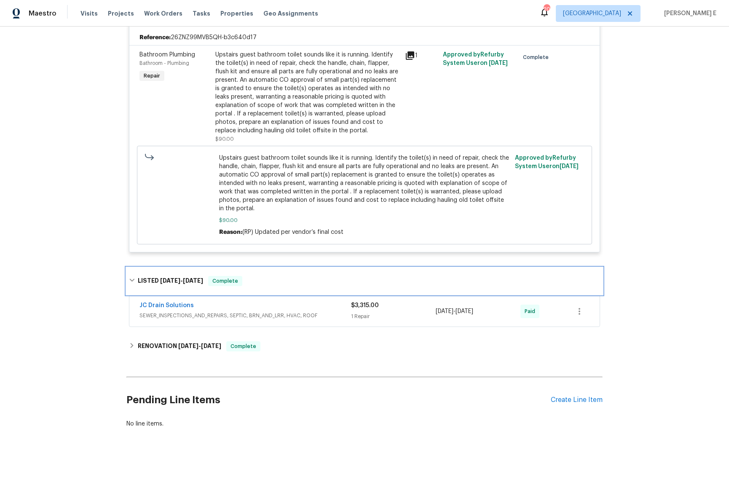
scroll to position [196, 0]
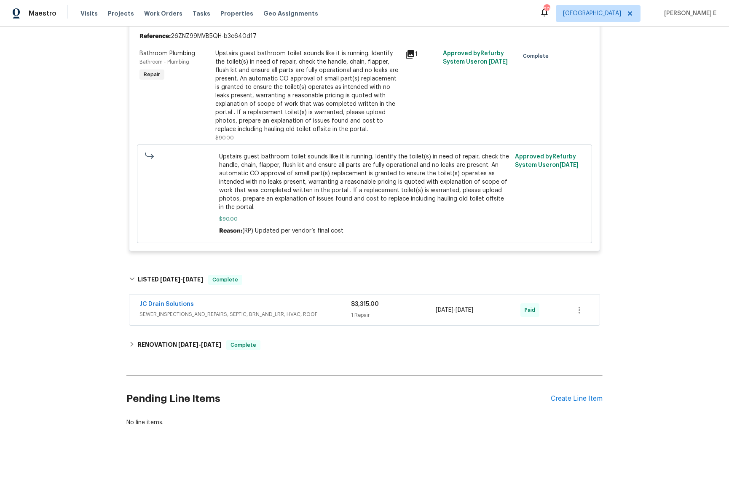
click at [253, 312] on span "SEWER_INSPECTIONS_AND_REPAIRS, SEPTIC, BRN_AND_LRR, HVAC, ROOF" at bounding box center [246, 314] width 212 height 8
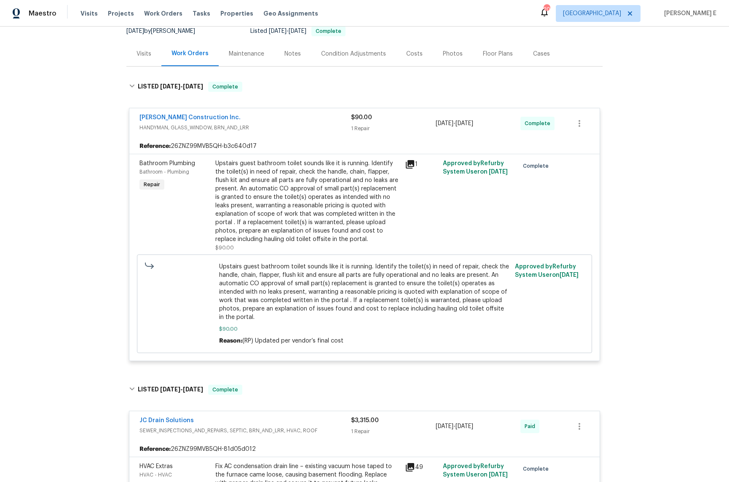
scroll to position [54, 0]
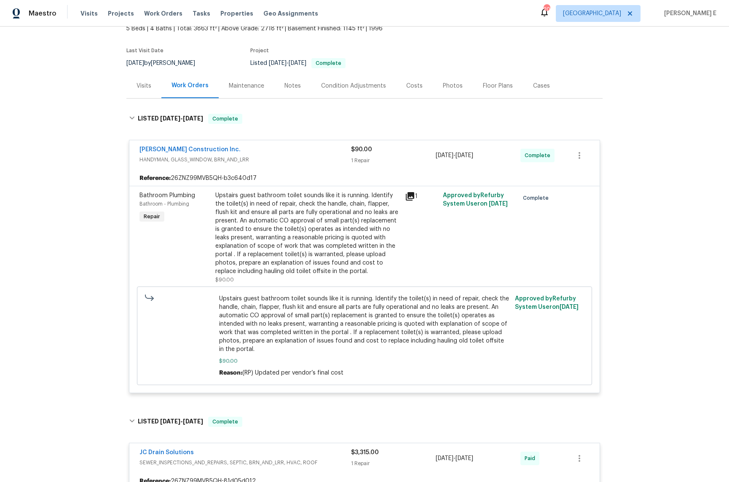
click at [250, 83] on div "Maintenance" at bounding box center [246, 86] width 35 height 8
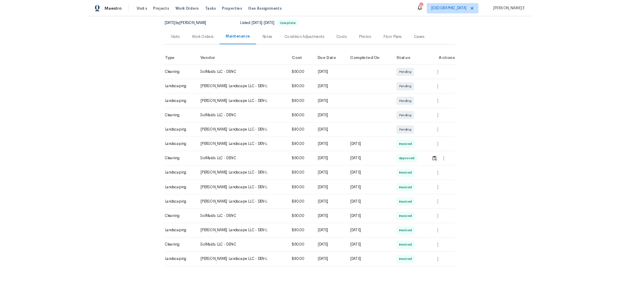
scroll to position [85, 0]
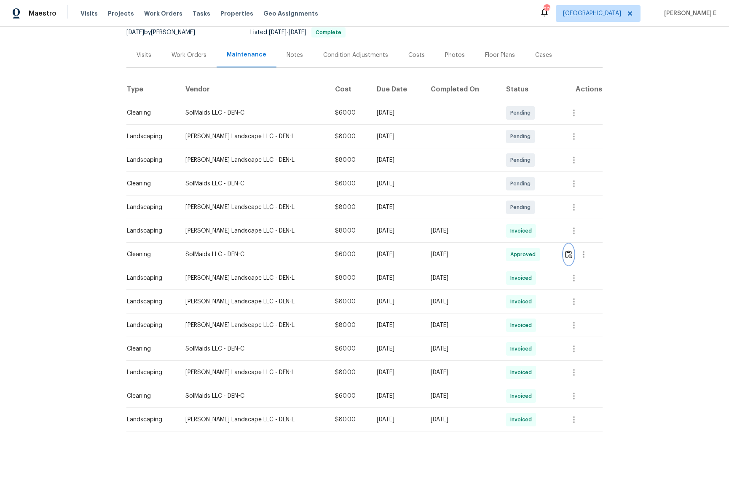
click at [571, 260] on button "button" at bounding box center [569, 255] width 10 height 20
click at [625, 231] on div "Back to all projects 4735 S Cathay Ct, Aurora, CO 80015 5 Beds | 4 Baths | Tota…" at bounding box center [364, 255] width 729 height 456
click at [576, 226] on icon "button" at bounding box center [574, 231] width 10 height 10
click at [579, 241] on li "View details" at bounding box center [592, 245] width 59 height 14
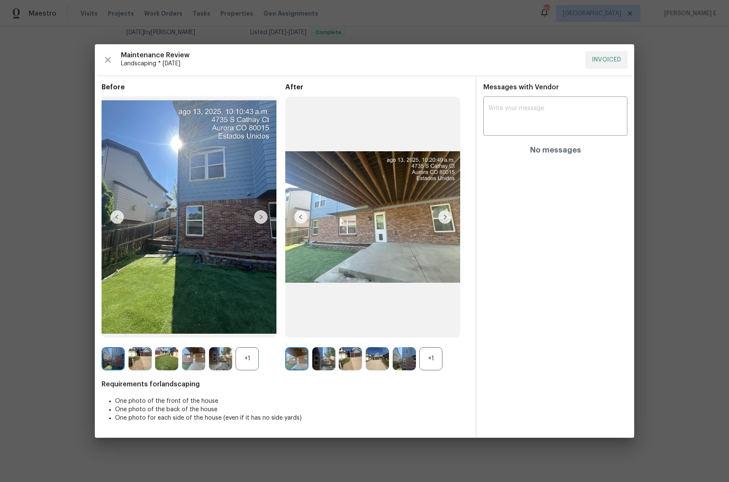
click at [246, 362] on div "+1" at bounding box center [247, 358] width 23 height 23
click at [424, 363] on div "+1" at bounding box center [431, 358] width 23 height 23
click at [320, 362] on img at bounding box center [323, 358] width 23 height 23
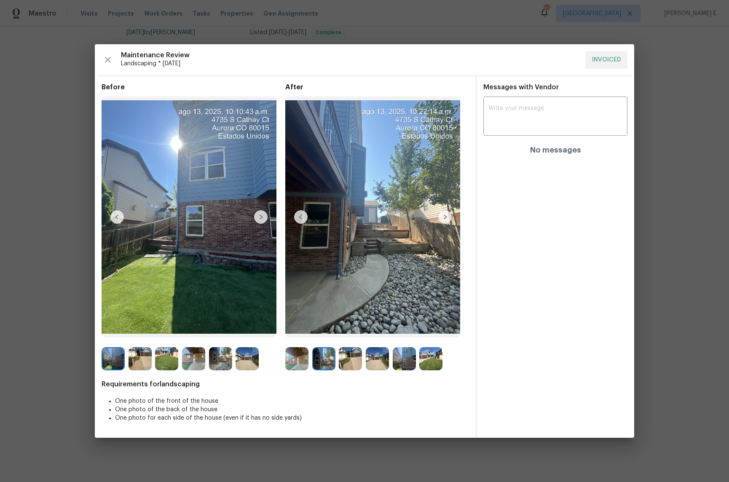
click at [347, 365] on img at bounding box center [350, 358] width 23 height 23
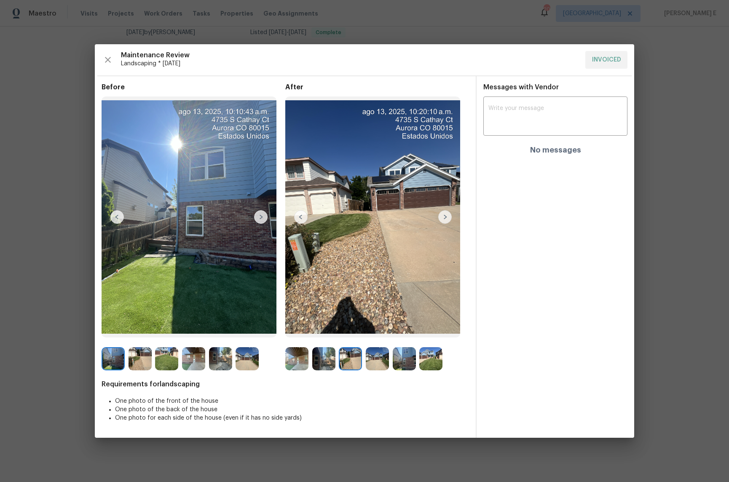
click at [380, 361] on img at bounding box center [377, 358] width 23 height 23
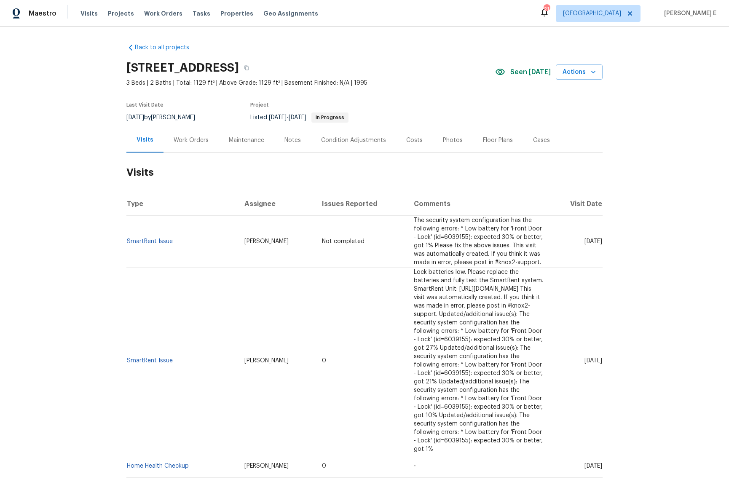
click at [188, 149] on div "Work Orders" at bounding box center [191, 140] width 55 height 25
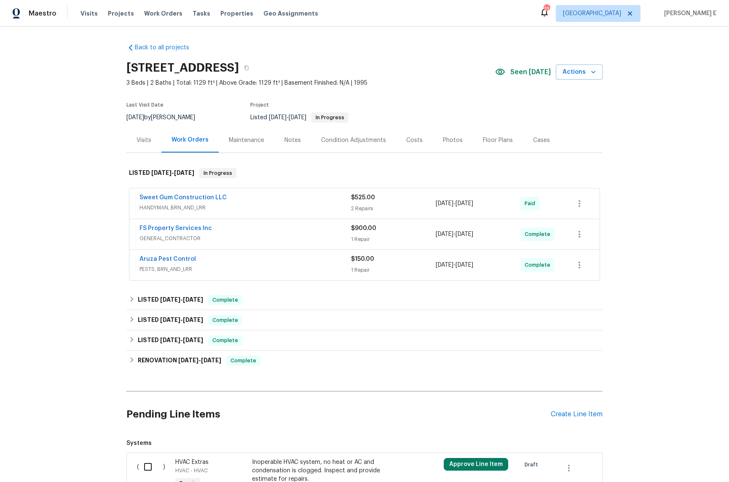
click at [270, 204] on span "HANDYMAN, BRN_AND_LRR" at bounding box center [246, 208] width 212 height 8
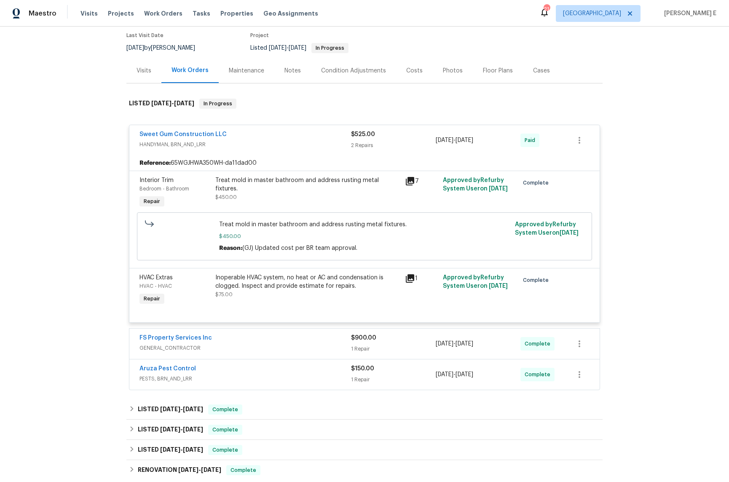
scroll to position [71, 0]
click at [188, 134] on link "Sweet Gum Construction LLC" at bounding box center [183, 133] width 87 height 6
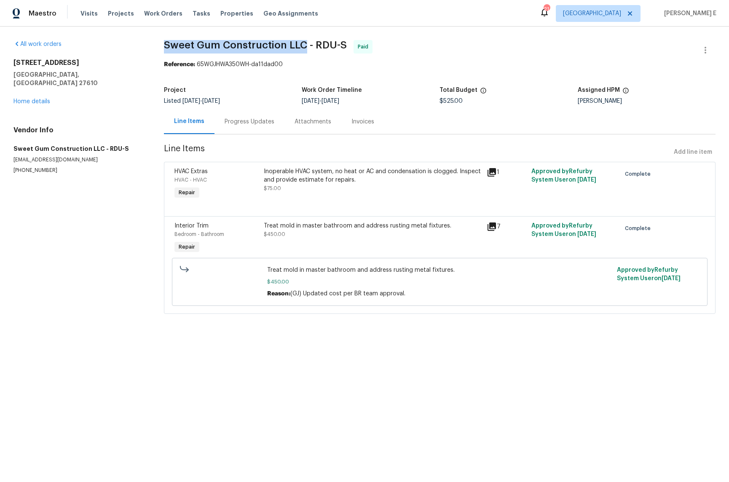
drag, startPoint x: 164, startPoint y: 43, endPoint x: 305, endPoint y: 44, distance: 141.7
click at [305, 44] on span "Sweet Gum Construction LLC - RDU-S" at bounding box center [255, 45] width 183 height 10
copy span "Sweet Gum Construction LLC"
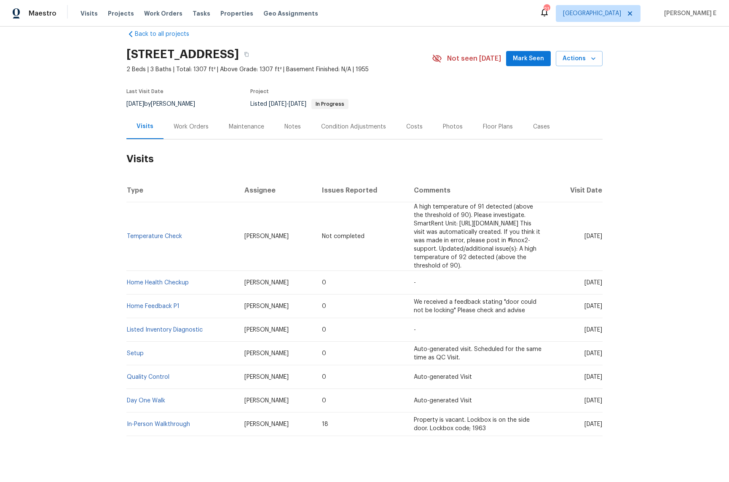
scroll to position [16, 0]
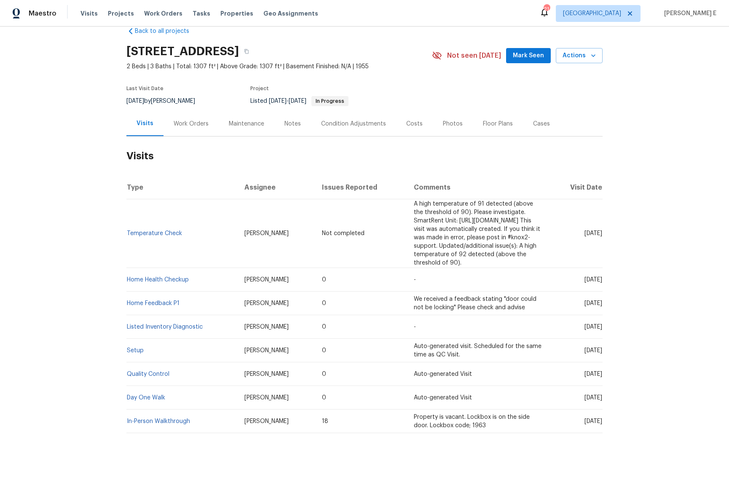
click at [195, 133] on div "Work Orders" at bounding box center [191, 123] width 55 height 25
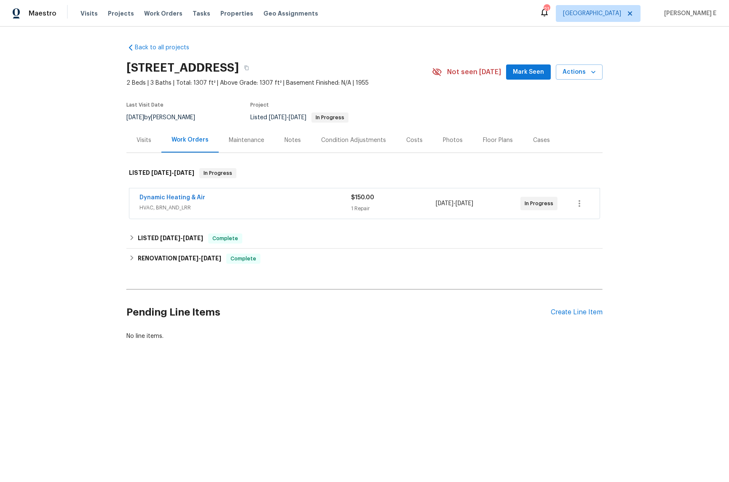
click at [257, 197] on div "Dynamic Heating & Air" at bounding box center [246, 199] width 212 height 10
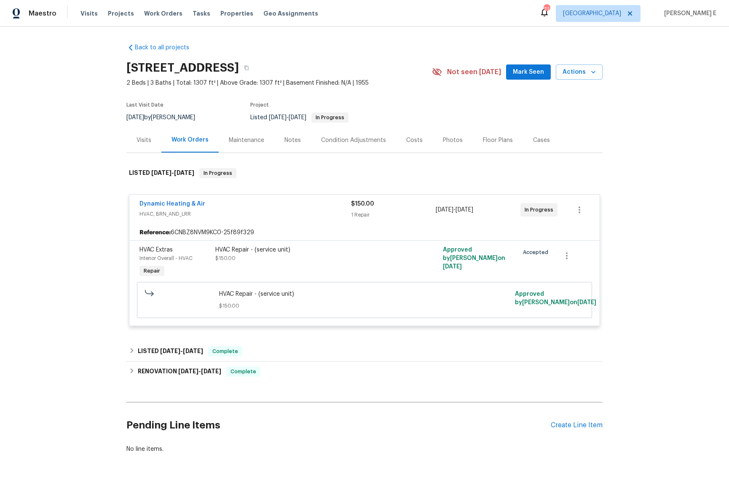
scroll to position [29, 0]
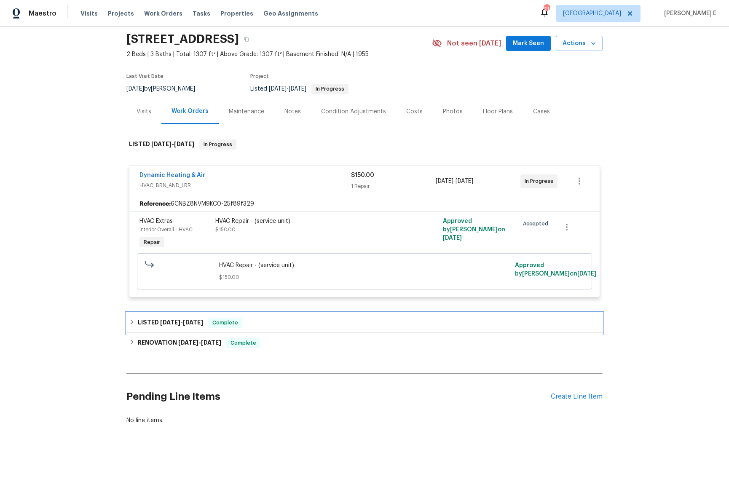
click at [148, 319] on h6 "LISTED [DATE] - [DATE]" at bounding box center [170, 323] width 65 height 10
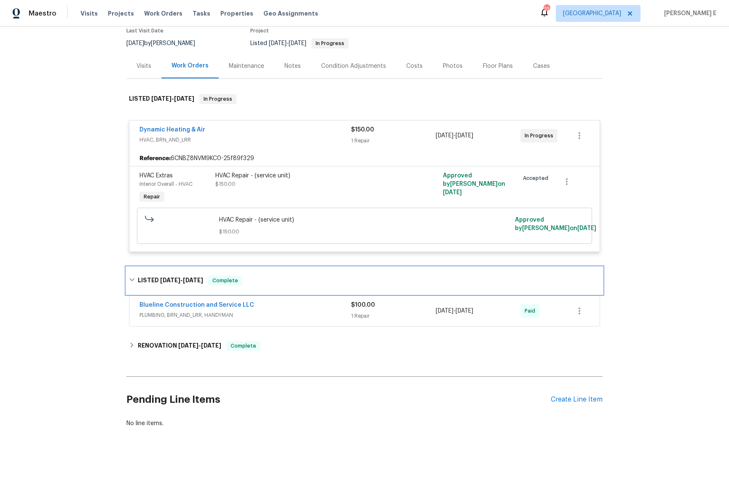
scroll to position [77, 0]
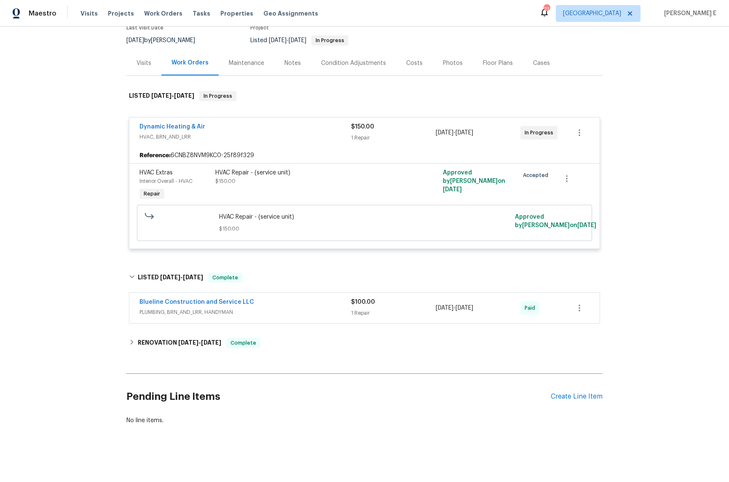
click at [282, 318] on div "Blueline Construction and Service LLC PLUMBING, BRN_AND_LRR, HANDYMAN" at bounding box center [246, 308] width 212 height 20
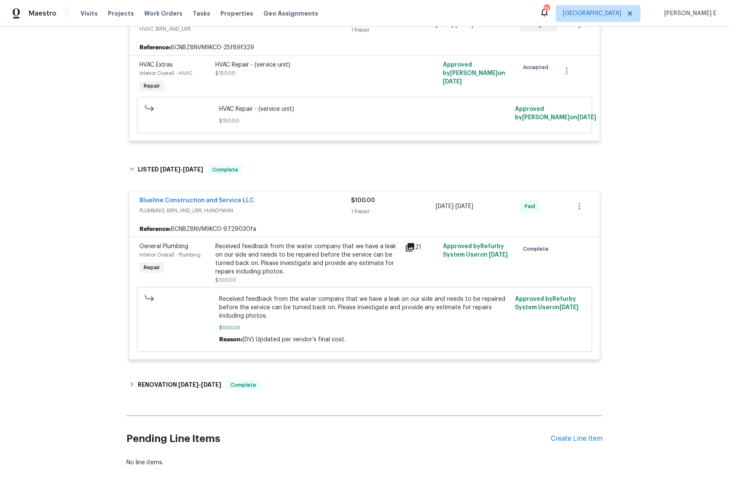
scroll to position [0, 0]
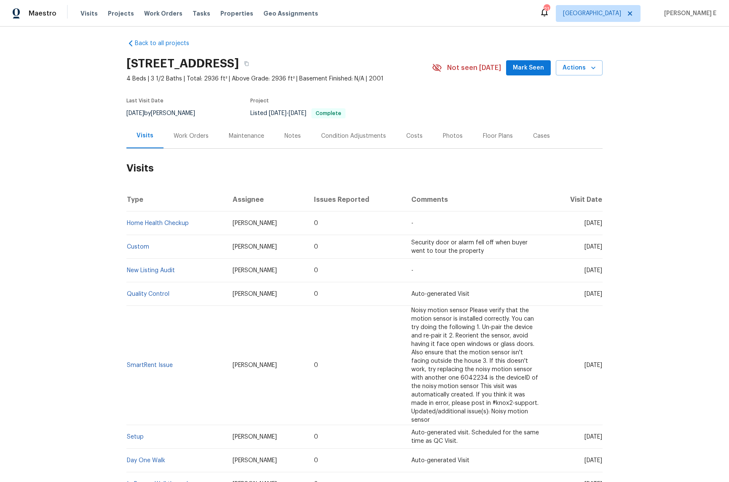
scroll to position [5, 0]
click at [177, 121] on div "Last Visit Date 8/14/2025 by RonDerrick Jackson Project Listed 6/5/2025 - 6/12/…" at bounding box center [269, 107] width 286 height 30
click at [177, 139] on div "Work Orders" at bounding box center [191, 135] width 35 height 8
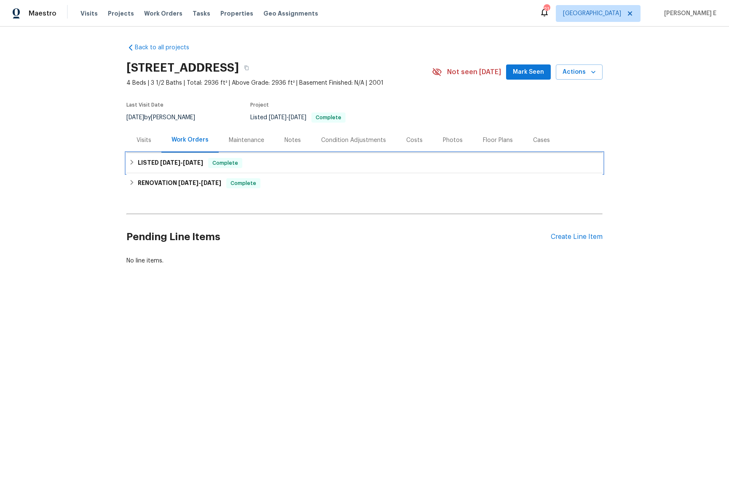
click at [190, 166] on h6 "LISTED 6/5/25 - 6/12/25" at bounding box center [170, 163] width 65 height 10
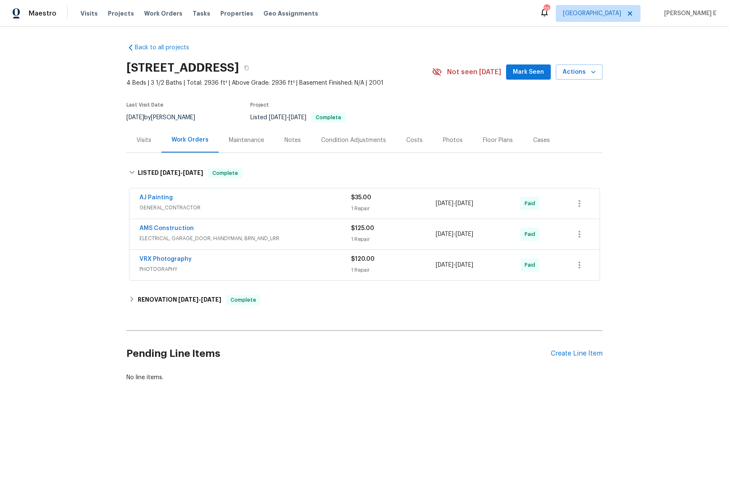
click at [234, 206] on span "GENERAL_CONTRACTOR" at bounding box center [246, 208] width 212 height 8
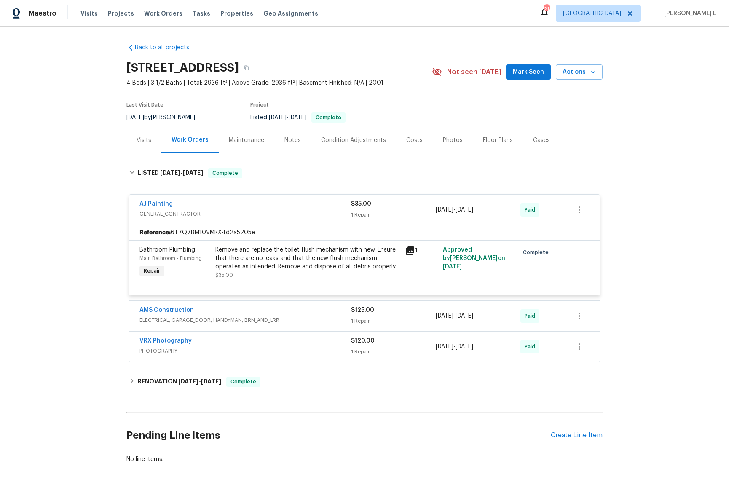
click at [205, 315] on div "AMS Construction" at bounding box center [246, 311] width 212 height 10
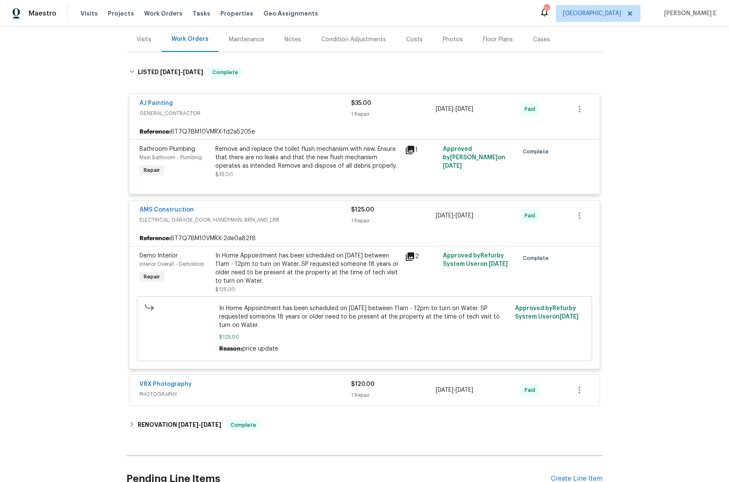
scroll to position [143, 0]
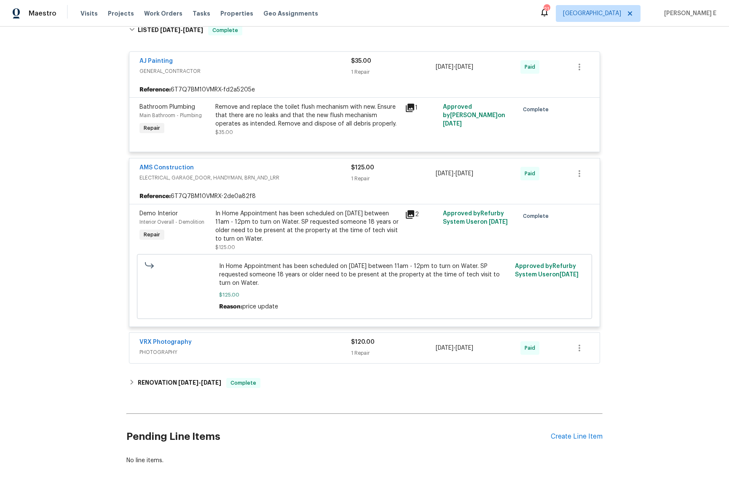
click at [215, 360] on div "VRX Photography PHOTOGRAPHY $120.00 1 Repair 6/11/2025 - 6/12/2025 Paid" at bounding box center [364, 348] width 471 height 30
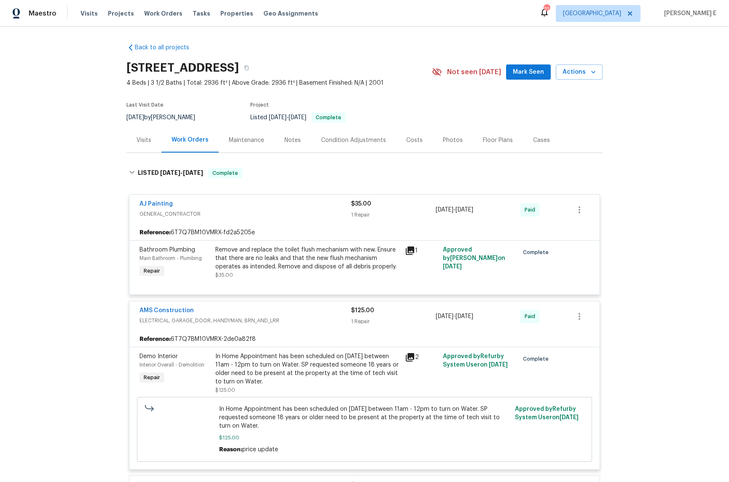
click at [241, 139] on div "Maintenance" at bounding box center [246, 140] width 35 height 8
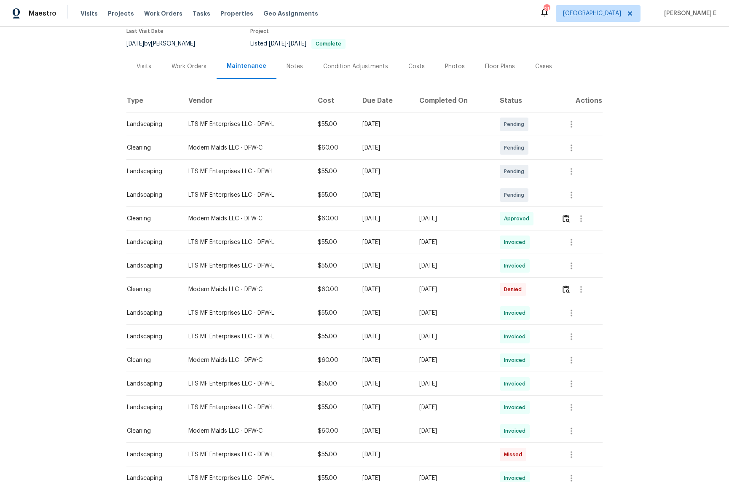
scroll to position [81, 0]
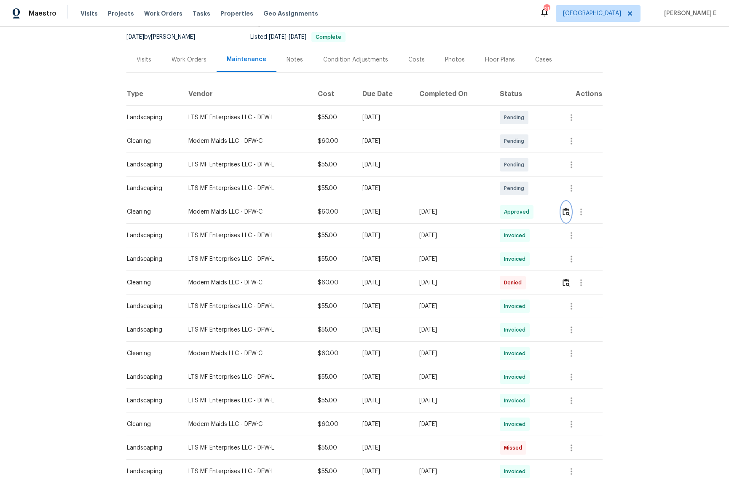
click at [570, 211] on img "button" at bounding box center [566, 212] width 7 height 8
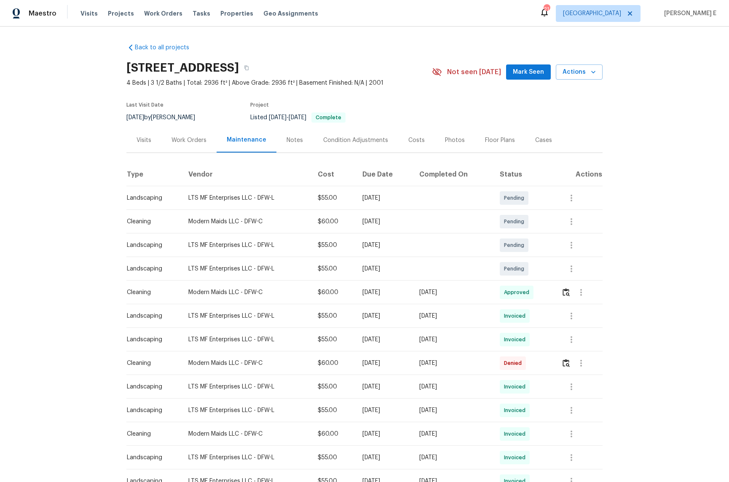
click at [188, 145] on div "Work Orders" at bounding box center [188, 140] width 55 height 25
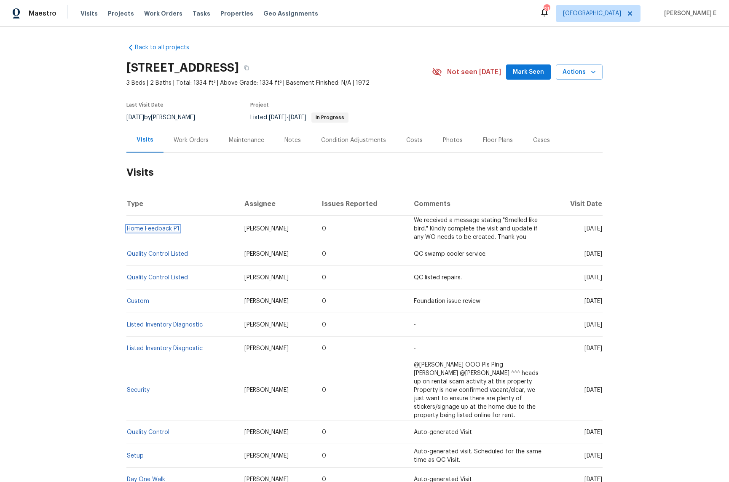
click at [141, 227] on link "Home Feedback P1" at bounding box center [153, 229] width 53 height 6
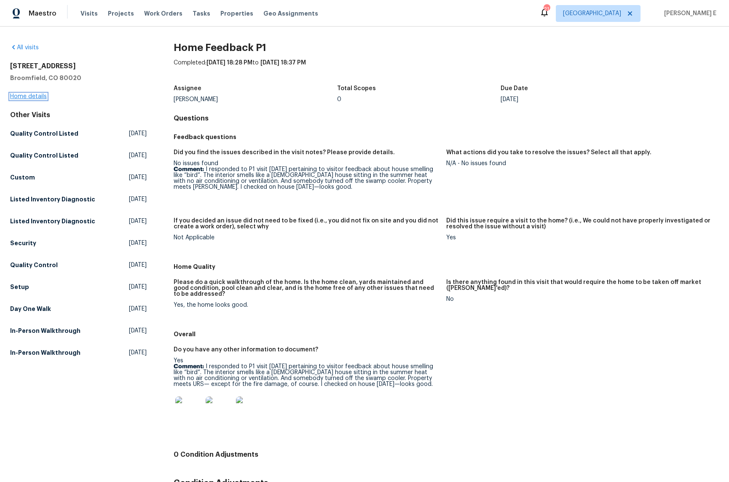
click at [31, 96] on link "Home details" at bounding box center [28, 97] width 37 height 6
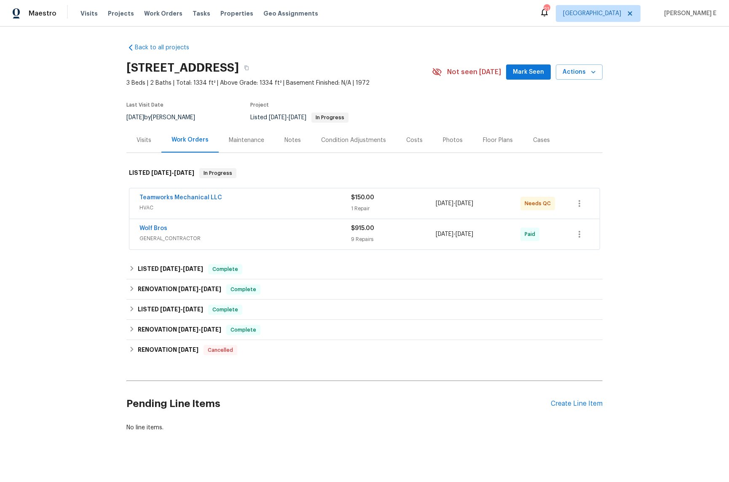
scroll to position [7, 0]
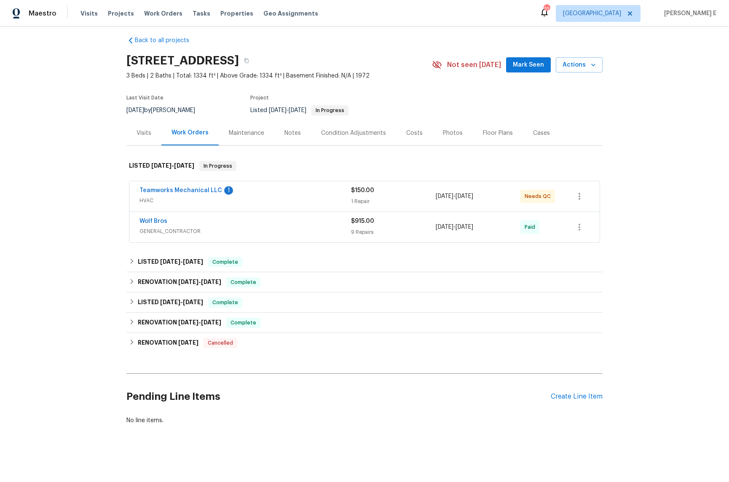
click at [297, 196] on span "HVAC" at bounding box center [246, 200] width 212 height 8
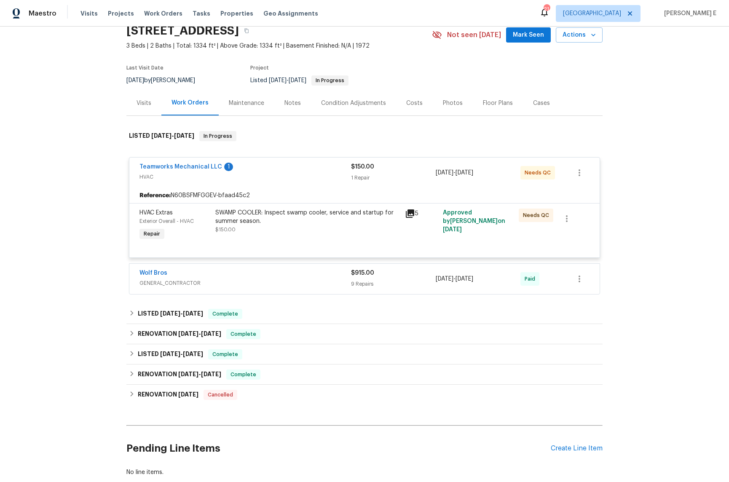
scroll to position [39, 0]
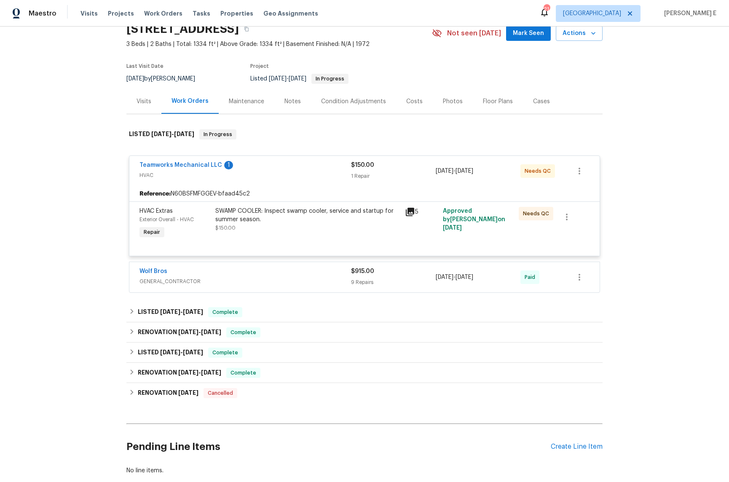
click at [212, 281] on span "GENERAL_CONTRACTOR" at bounding box center [246, 281] width 212 height 8
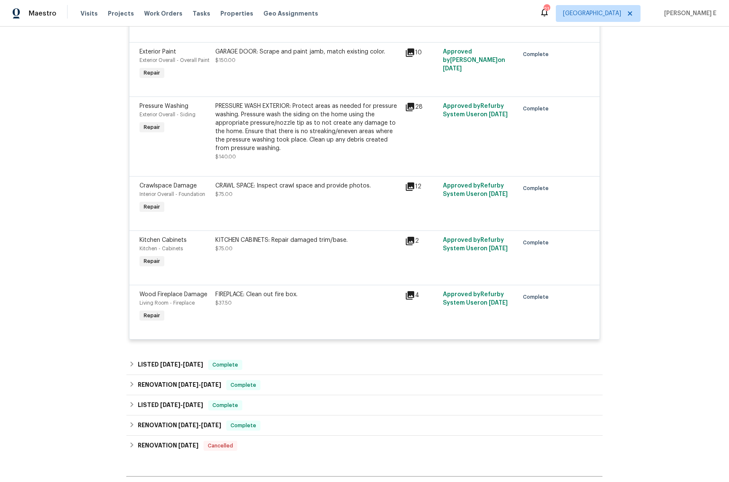
scroll to position [0, 0]
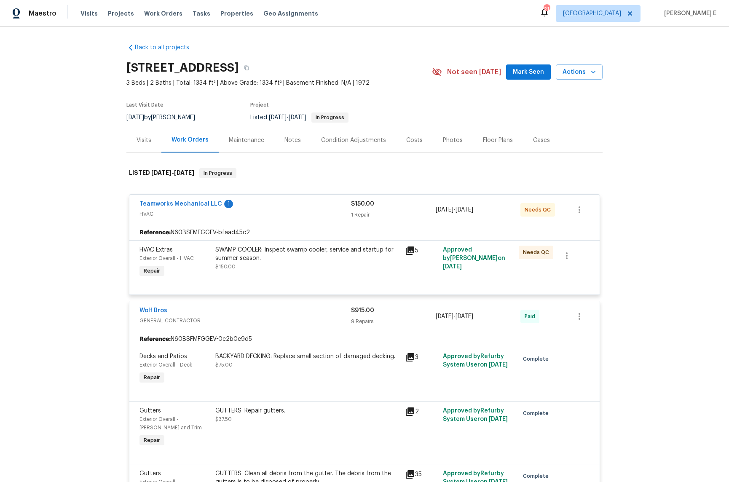
click at [250, 148] on div "Maintenance" at bounding box center [247, 140] width 56 height 25
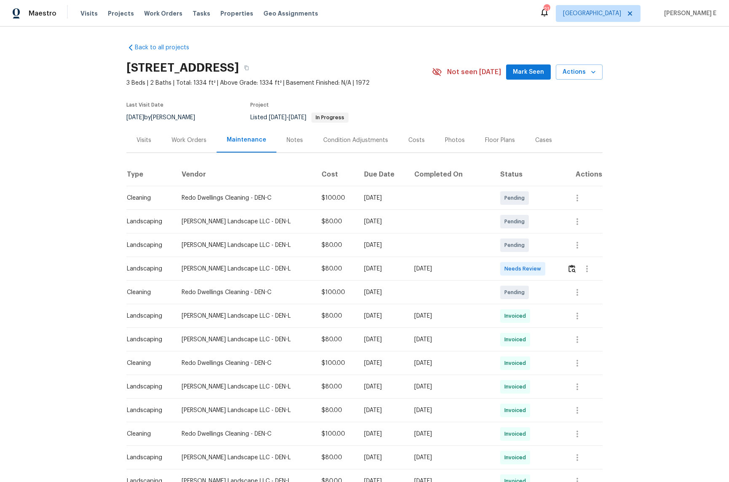
scroll to position [17, 0]
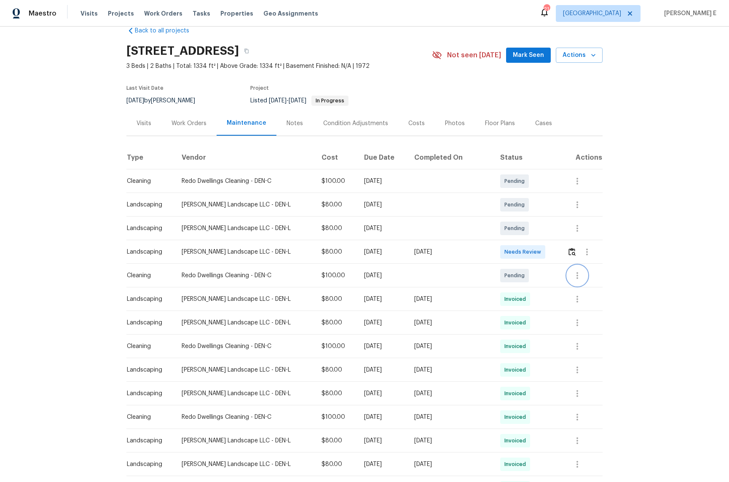
click at [581, 278] on icon "button" at bounding box center [578, 276] width 10 height 10
click at [588, 291] on li "View details" at bounding box center [609, 290] width 87 height 14
click at [655, 249] on div at bounding box center [364, 241] width 729 height 482
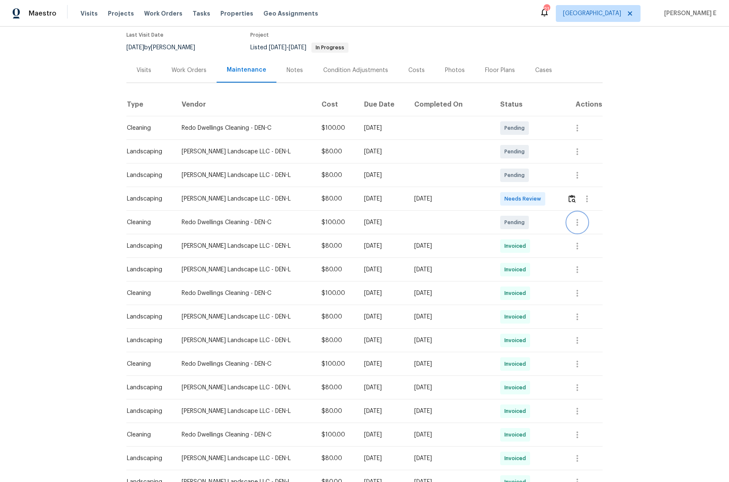
scroll to position [71, 0]
click at [573, 293] on icon "button" at bounding box center [578, 292] width 10 height 10
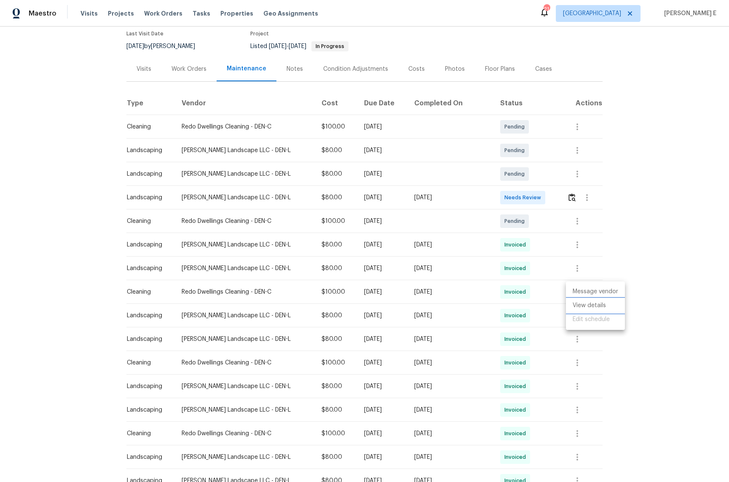
click at [580, 308] on li "View details" at bounding box center [595, 306] width 59 height 14
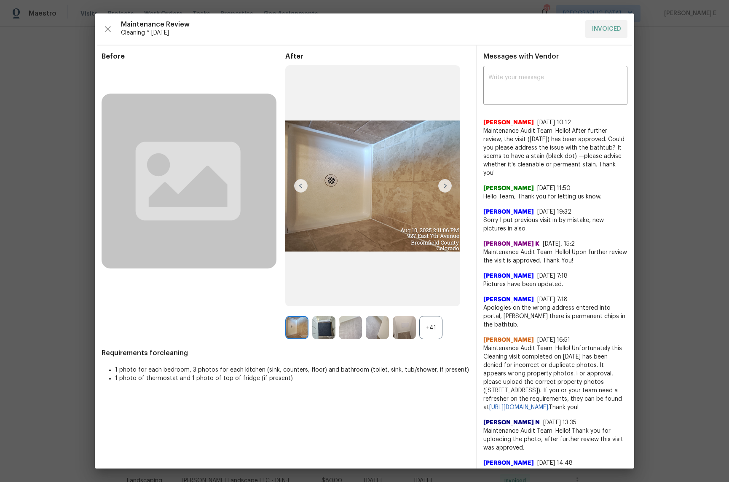
click at [432, 323] on div "+41" at bounding box center [431, 327] width 23 height 23
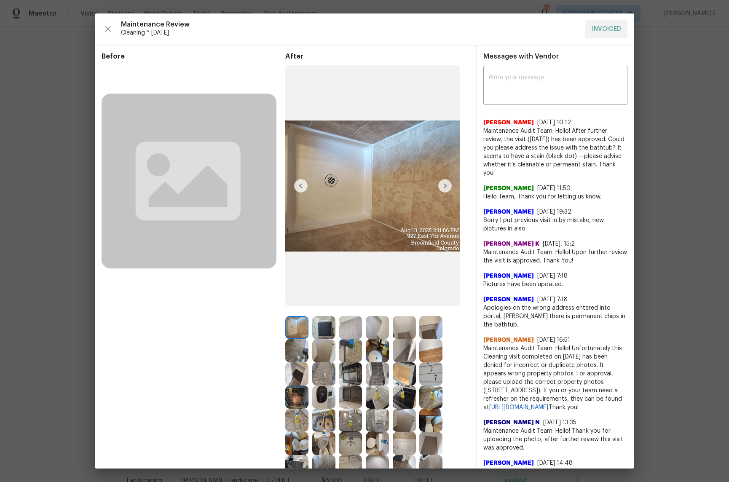
scroll to position [11, 0]
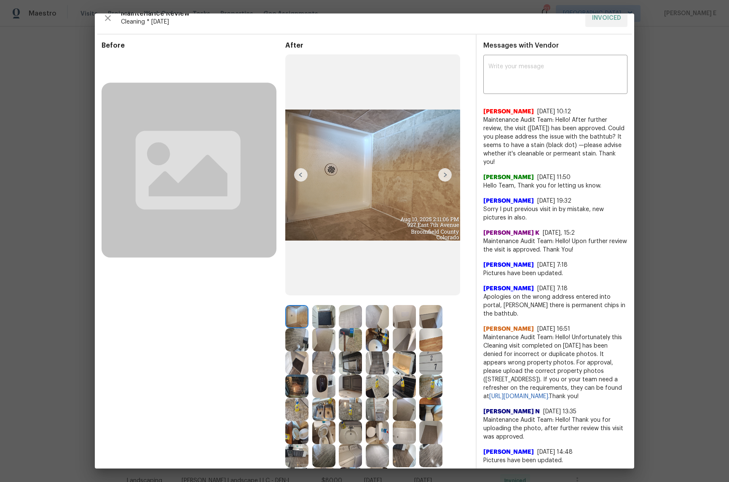
click at [353, 312] on img at bounding box center [350, 316] width 23 height 23
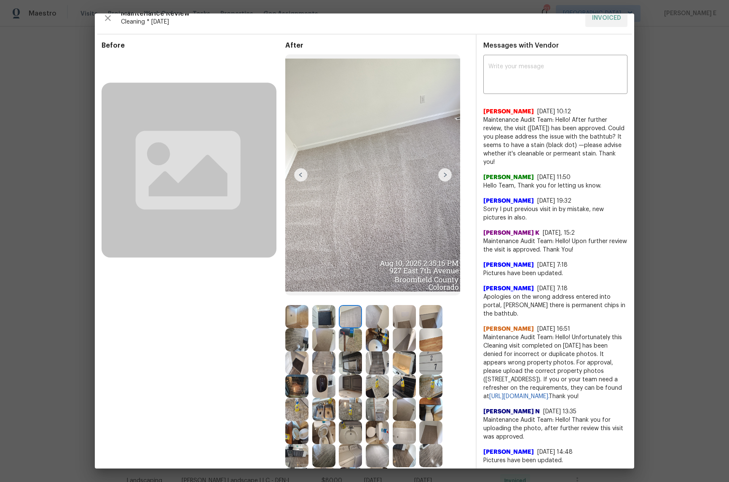
click at [447, 170] on img at bounding box center [445, 174] width 13 height 13
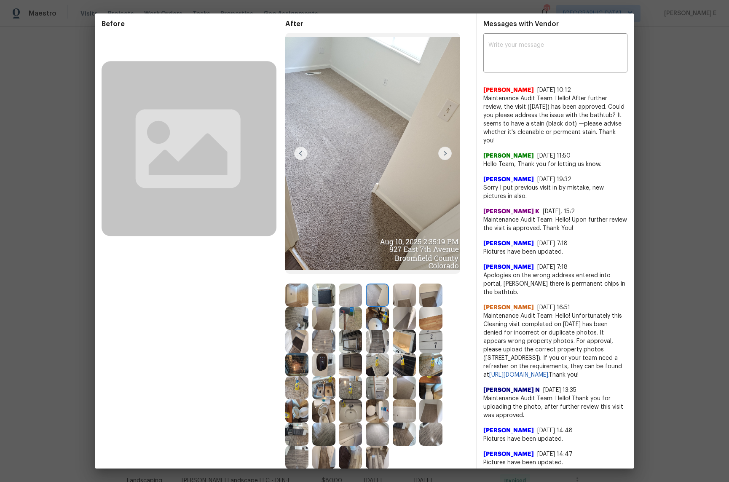
scroll to position [33, 0]
click at [444, 151] on img at bounding box center [445, 152] width 13 height 13
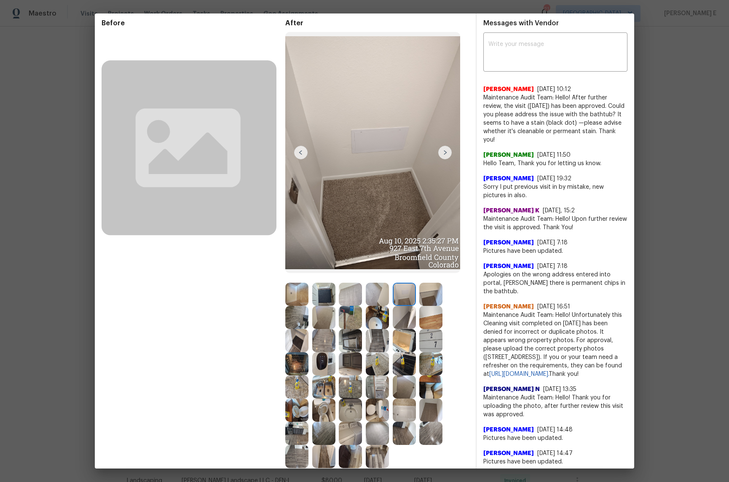
scroll to position [46, 0]
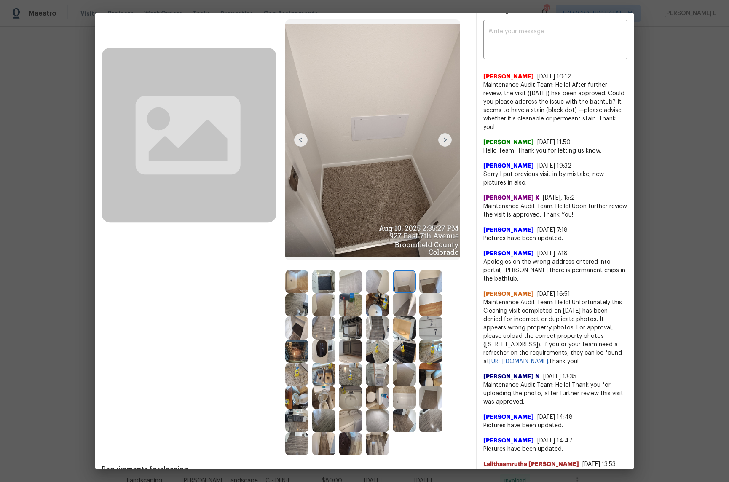
click at [422, 308] on img at bounding box center [431, 304] width 23 height 23
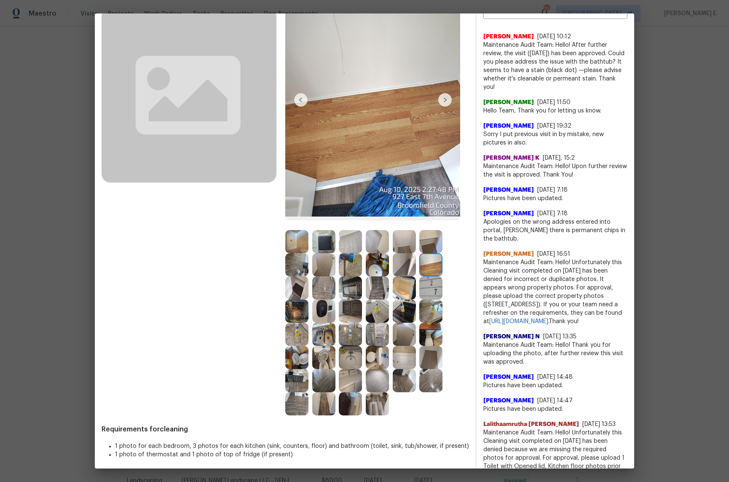
scroll to position [86, 0]
click at [439, 374] on img at bounding box center [431, 380] width 23 height 23
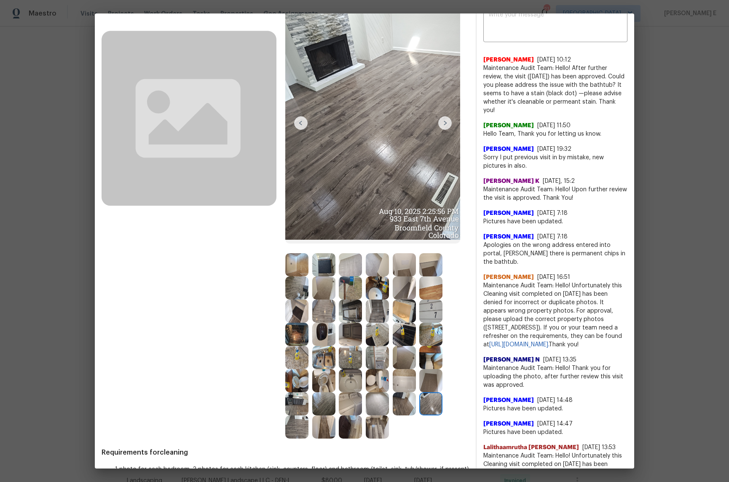
scroll to position [74, 0]
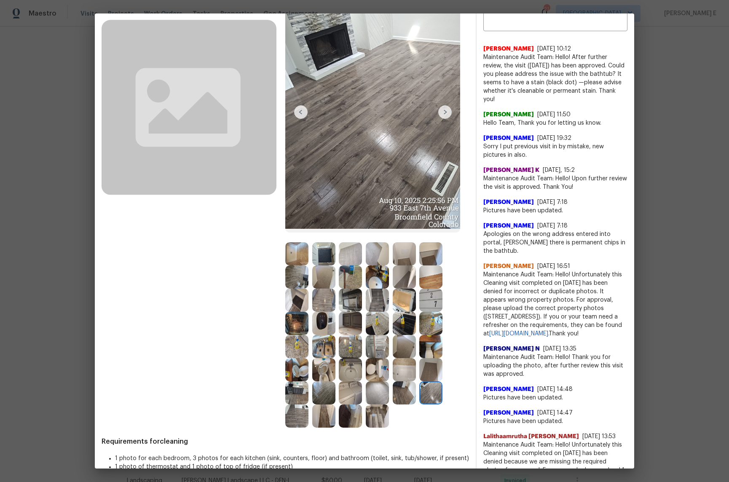
click at [330, 417] on img at bounding box center [323, 416] width 23 height 23
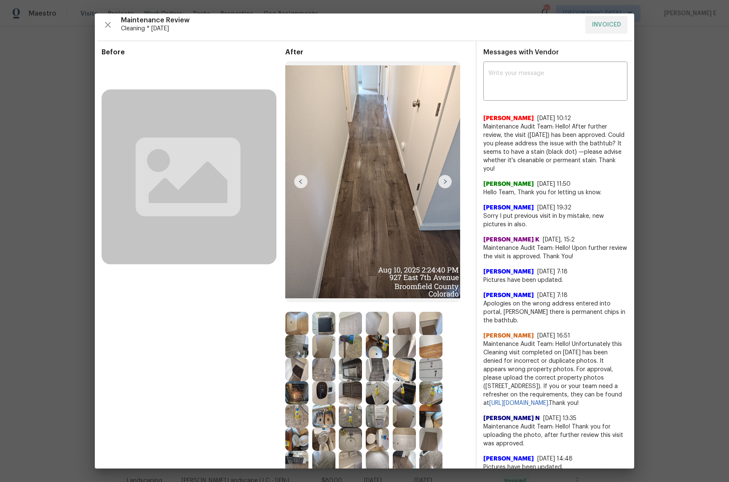
scroll to position [0, 0]
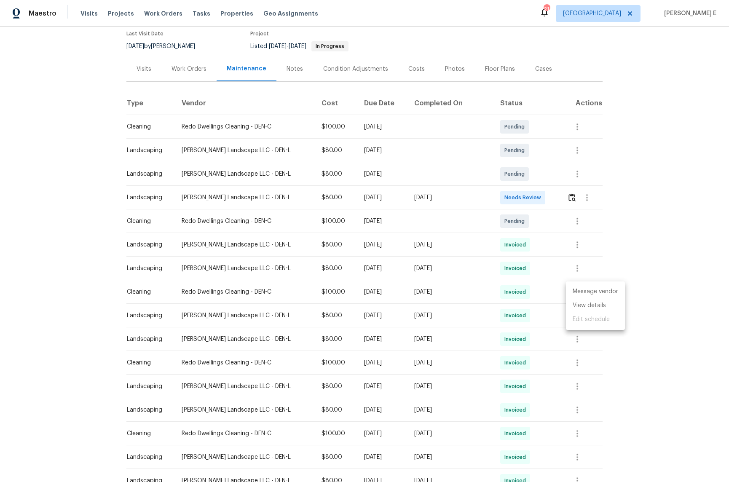
click at [659, 159] on div at bounding box center [364, 241] width 729 height 482
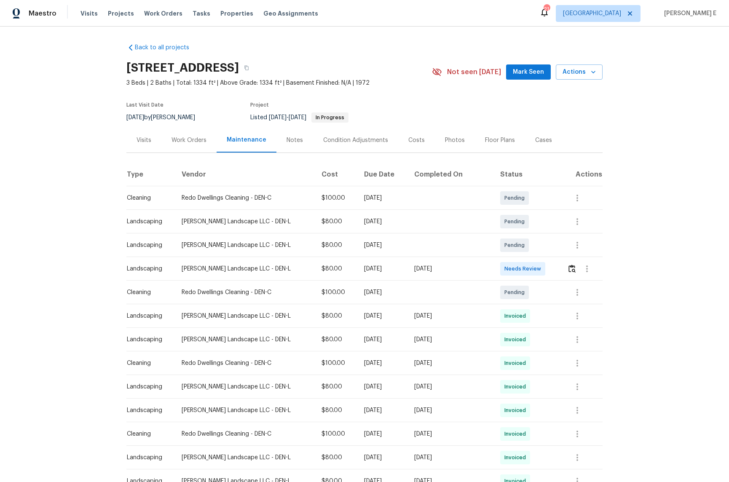
click at [504, 141] on div "Floor Plans" at bounding box center [500, 140] width 30 height 8
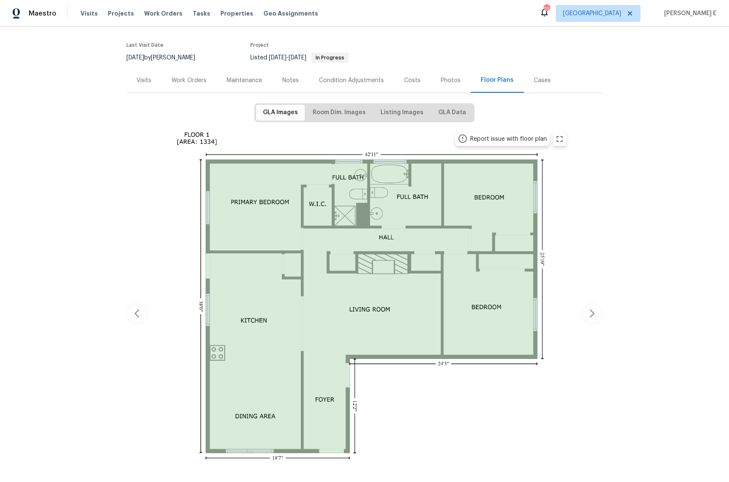
scroll to position [62, 0]
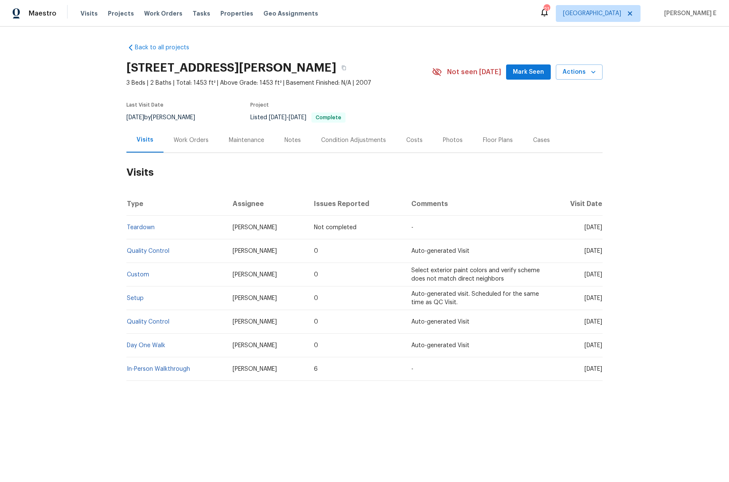
click at [178, 148] on div "Work Orders" at bounding box center [191, 140] width 55 height 25
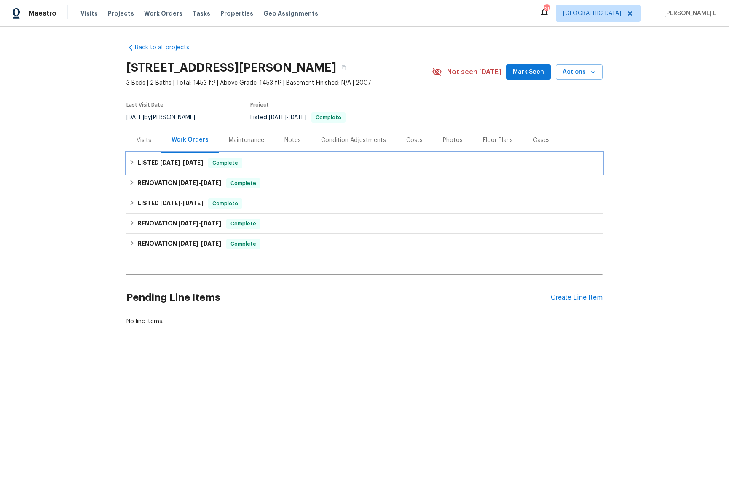
click at [200, 159] on h6 "LISTED [DATE] - [DATE]" at bounding box center [170, 163] width 65 height 10
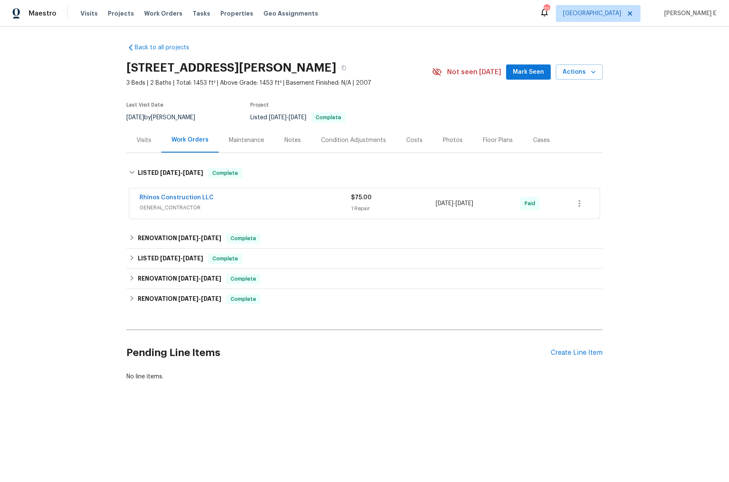
click at [277, 194] on div "Rhinos Construction LLC" at bounding box center [246, 199] width 212 height 10
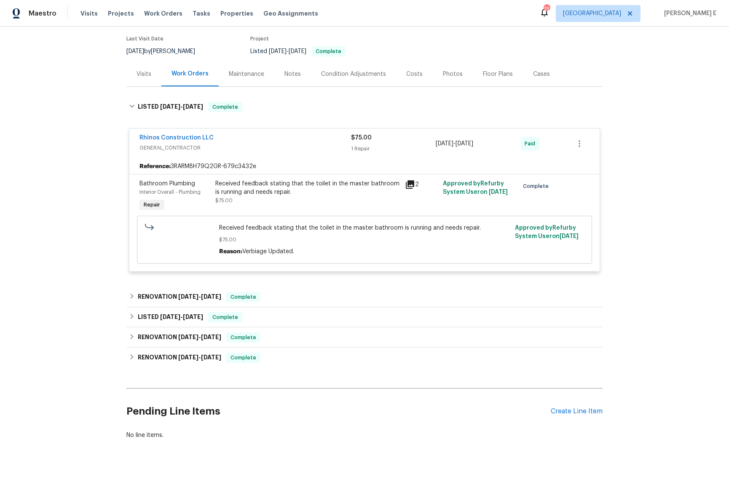
scroll to position [81, 0]
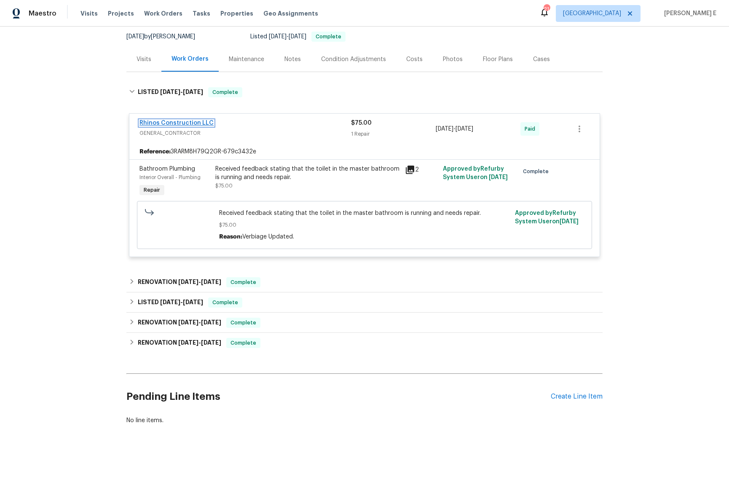
click at [202, 120] on link "Rhinos Construction LLC" at bounding box center [177, 123] width 74 height 6
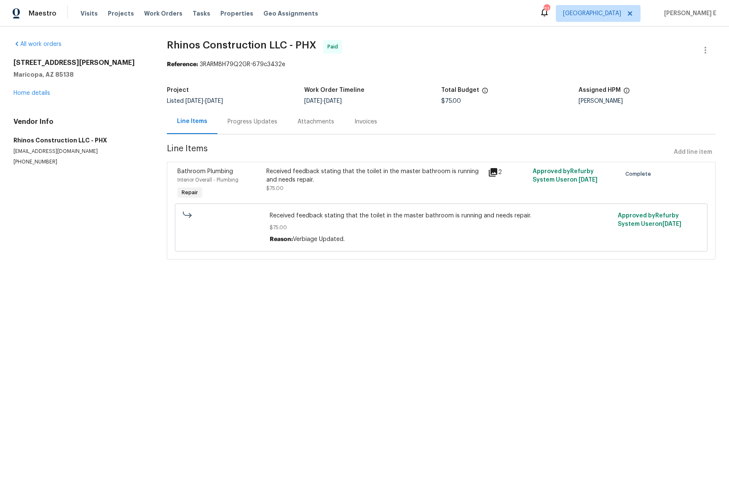
click at [247, 130] on div "Progress Updates" at bounding box center [253, 121] width 70 height 25
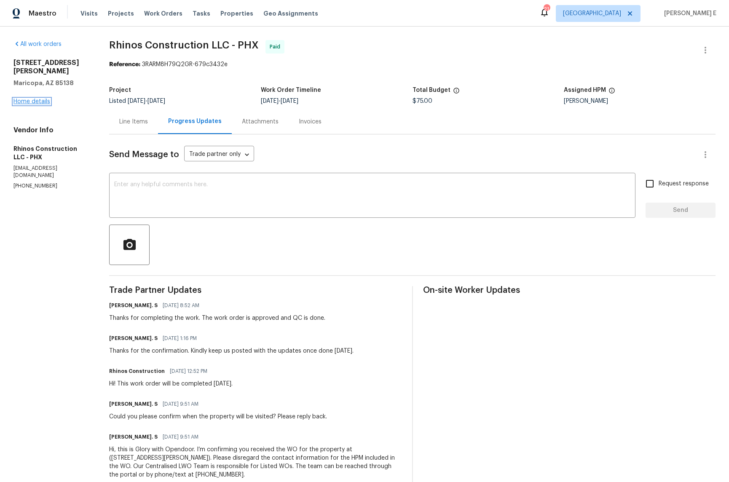
click at [46, 99] on link "Home details" at bounding box center [31, 102] width 37 height 6
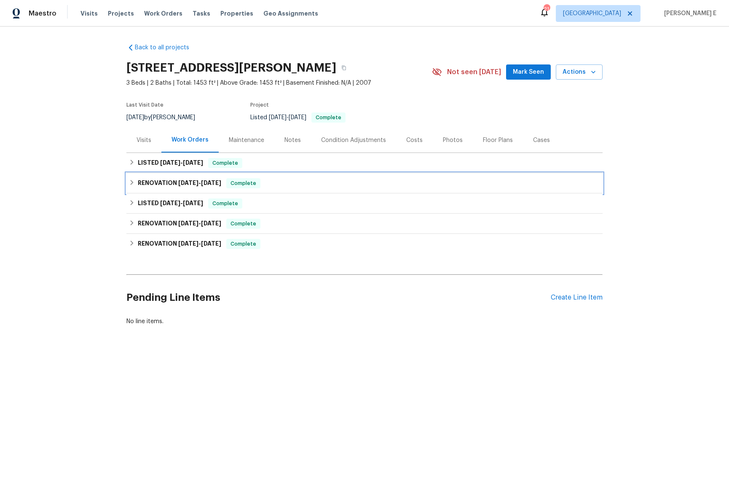
click at [204, 184] on span "[DATE]" at bounding box center [211, 183] width 20 height 6
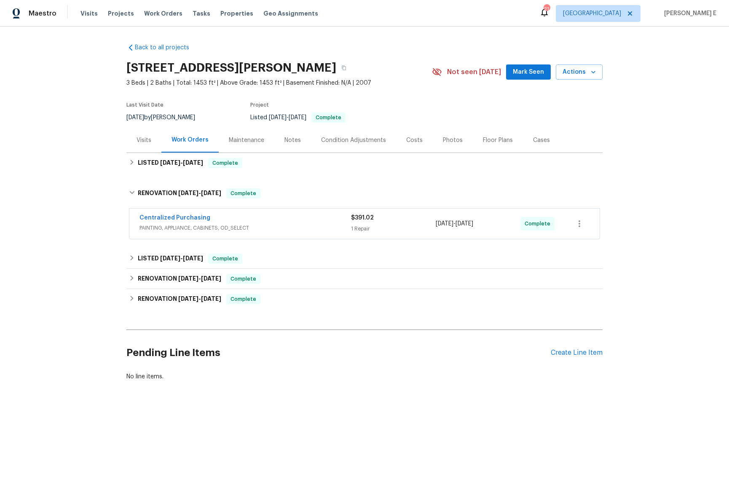
click at [258, 143] on div "Maintenance" at bounding box center [246, 140] width 35 height 8
